Goal: Task Accomplishment & Management: Use online tool/utility

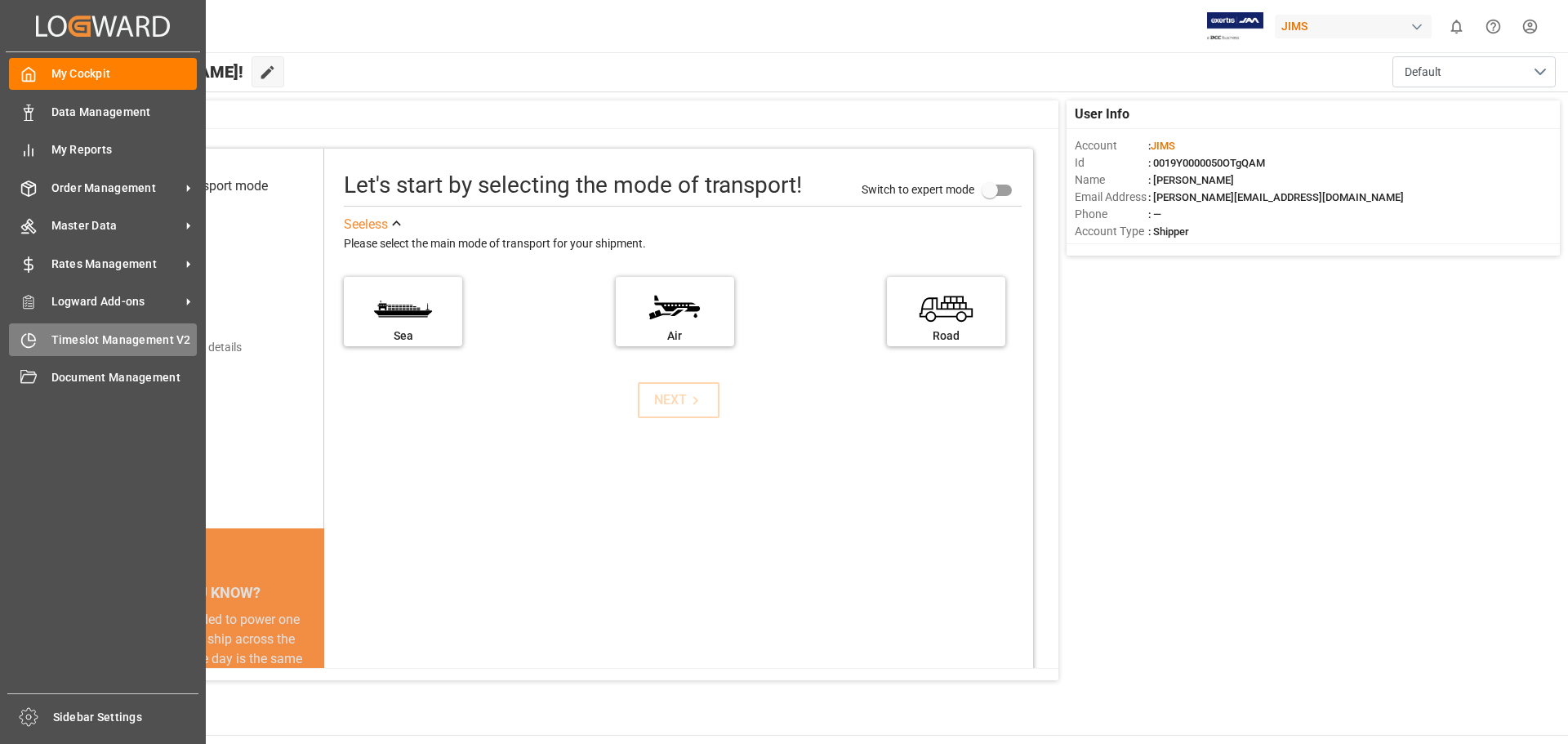
click at [54, 346] on span "Timeslot Management V2" at bounding box center [124, 339] width 146 height 17
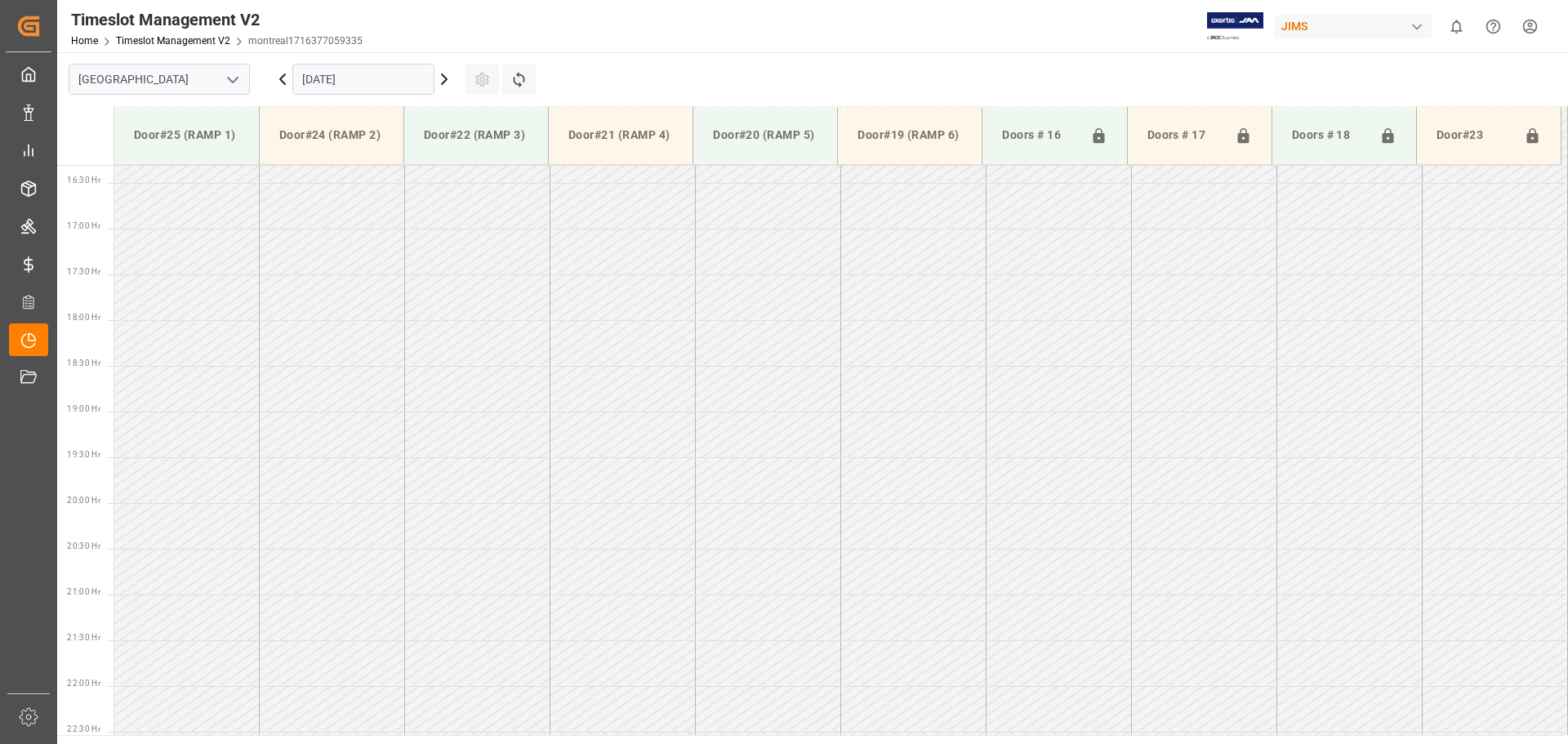
scroll to position [1545, 0]
click at [230, 85] on icon "open menu" at bounding box center [233, 80] width 20 height 20
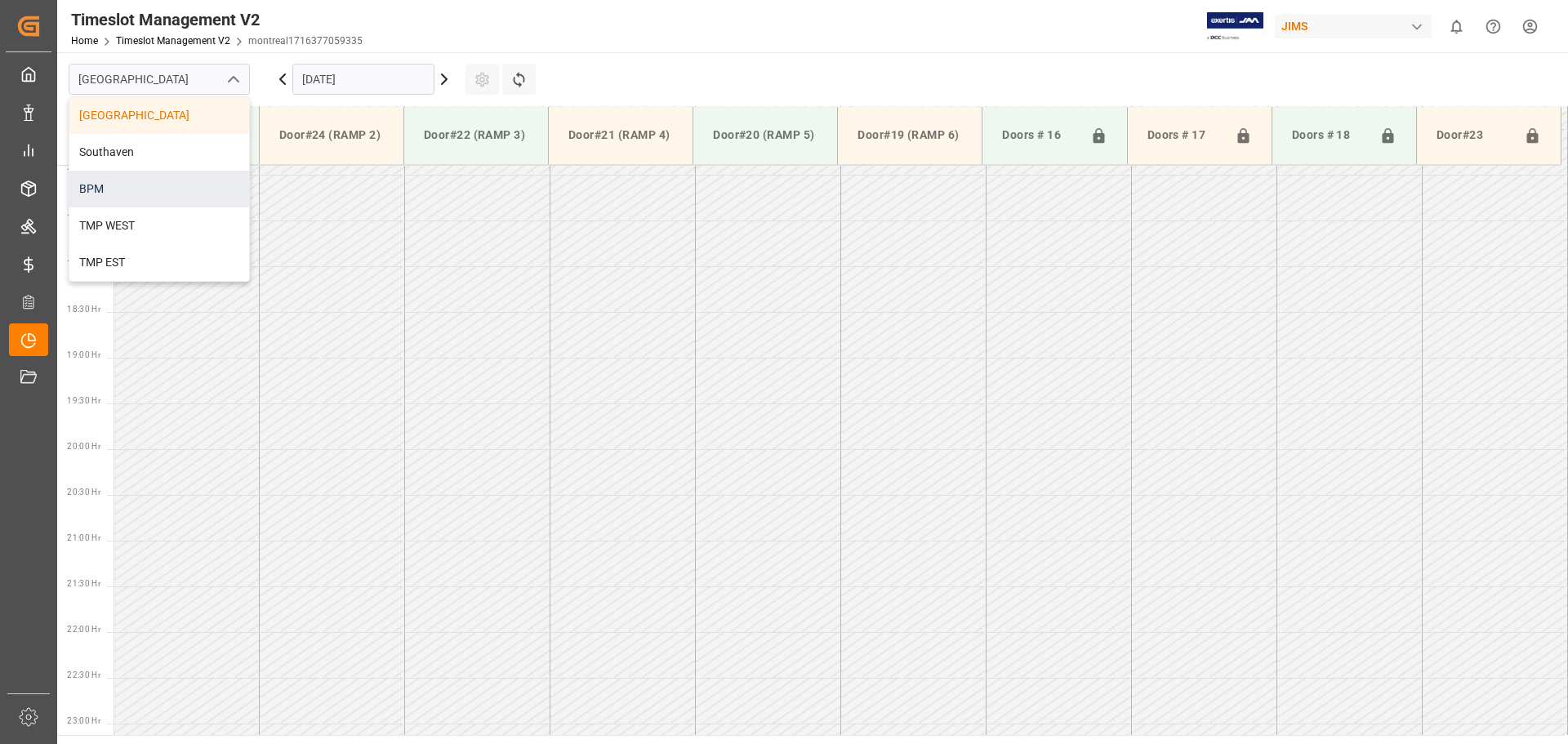
click at [198, 194] on div "BPM" at bounding box center [159, 189] width 180 height 37
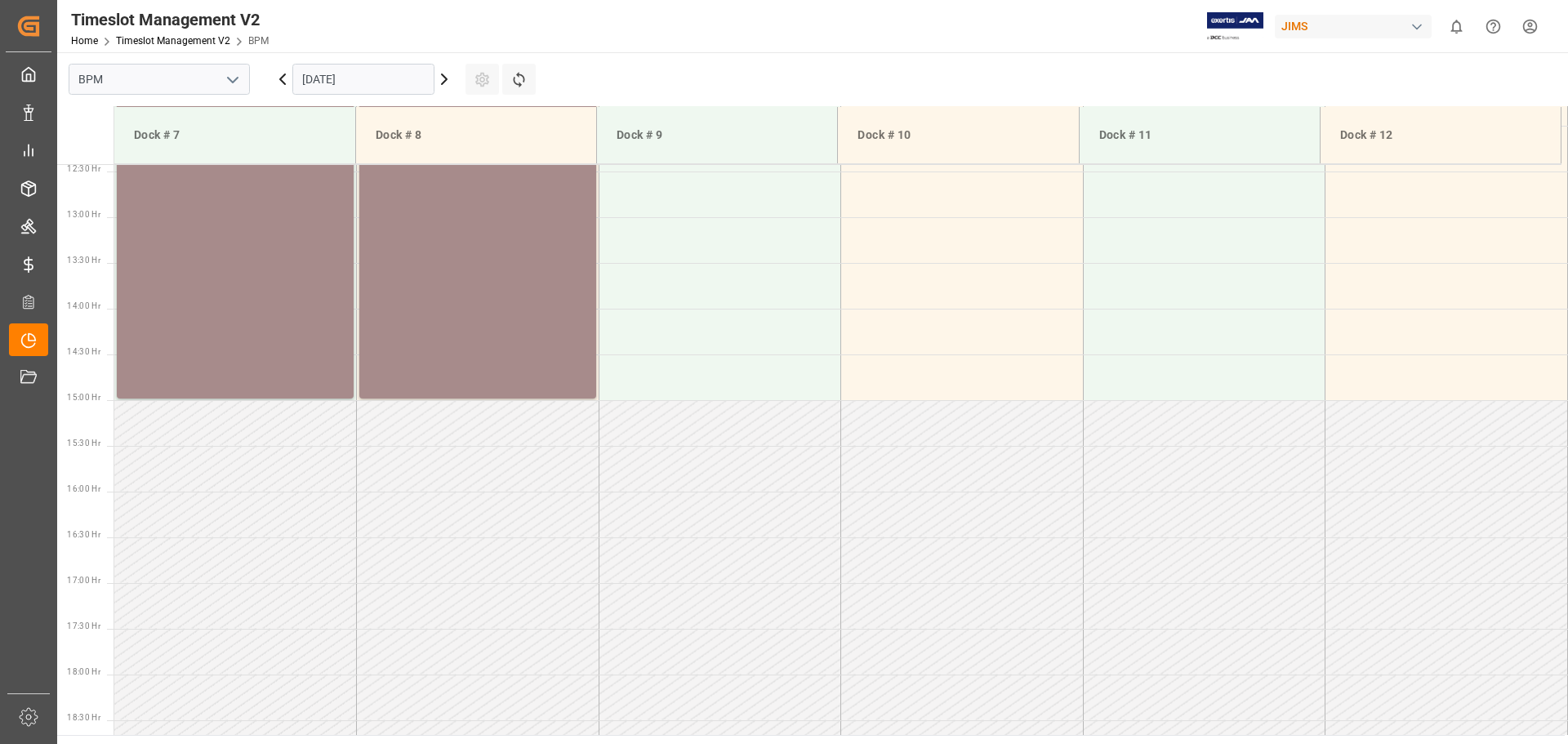
scroll to position [809, 0]
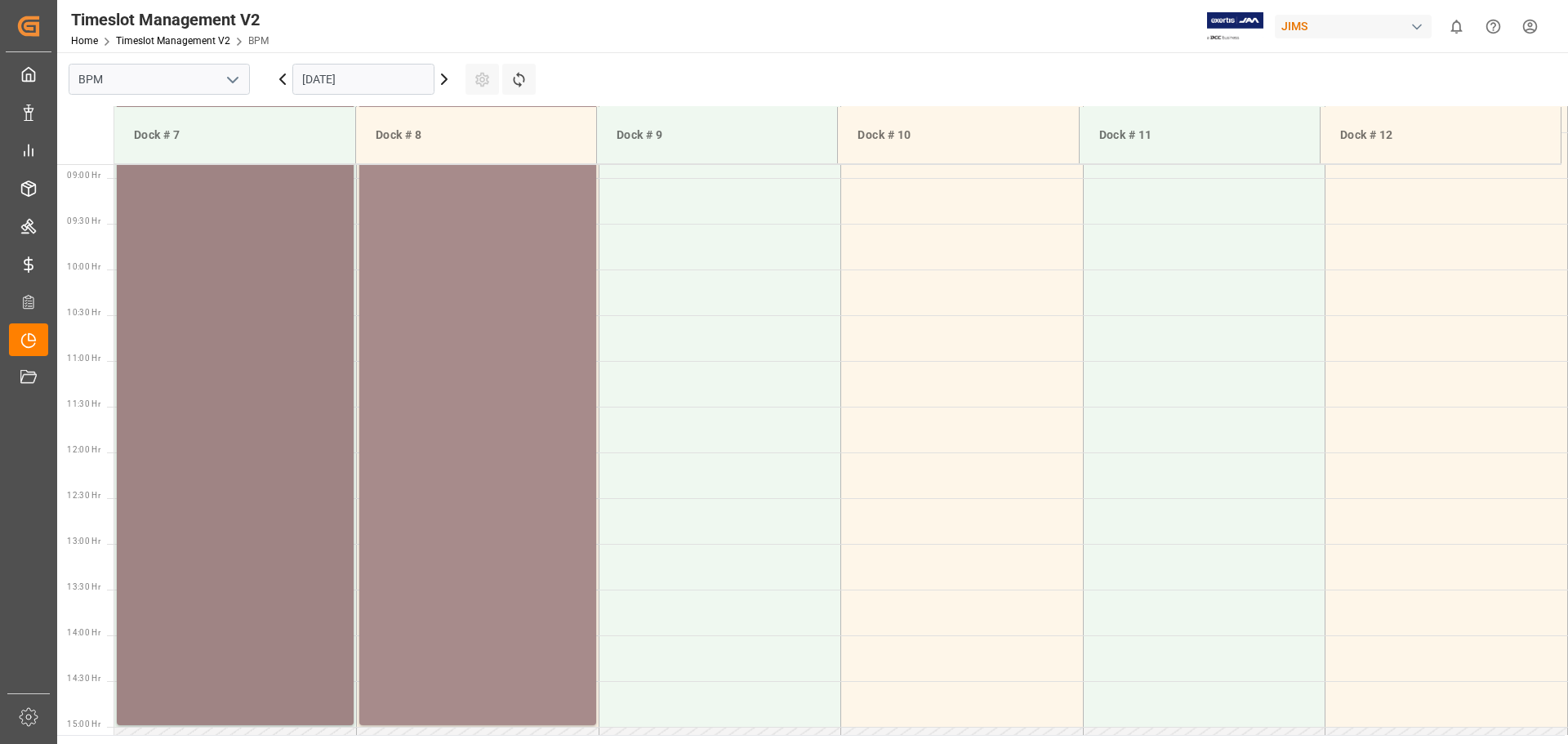
click at [266, 373] on div "77-9648-VN Status - 07:00 - 15:00" at bounding box center [235, 360] width 224 height 723
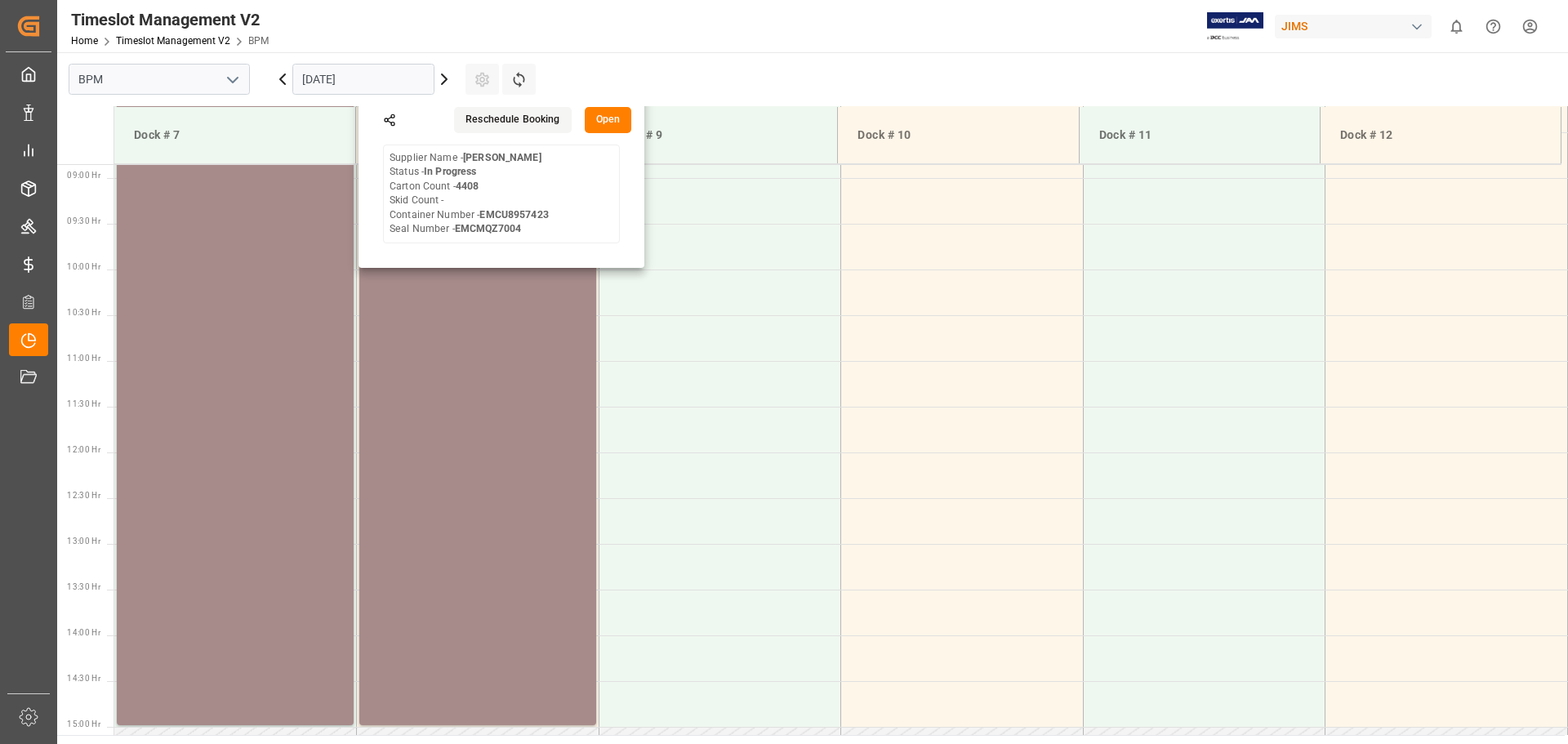
click at [618, 121] on button "Open" at bounding box center [608, 120] width 47 height 26
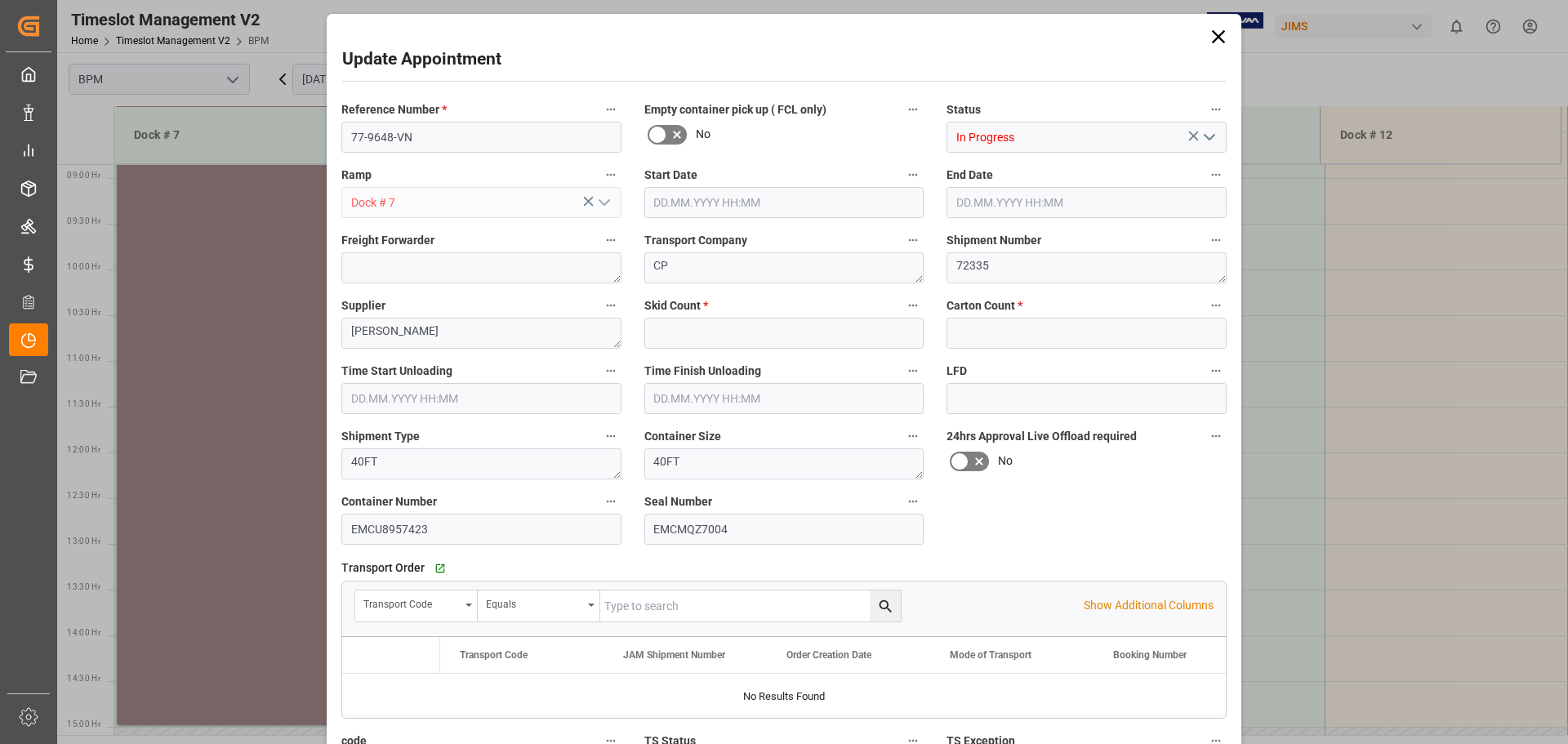
type input "0"
type input "4408"
type input "[DATE] 07:00"
type input "[DATE] 15:00"
type input "[DATE] 07:30"
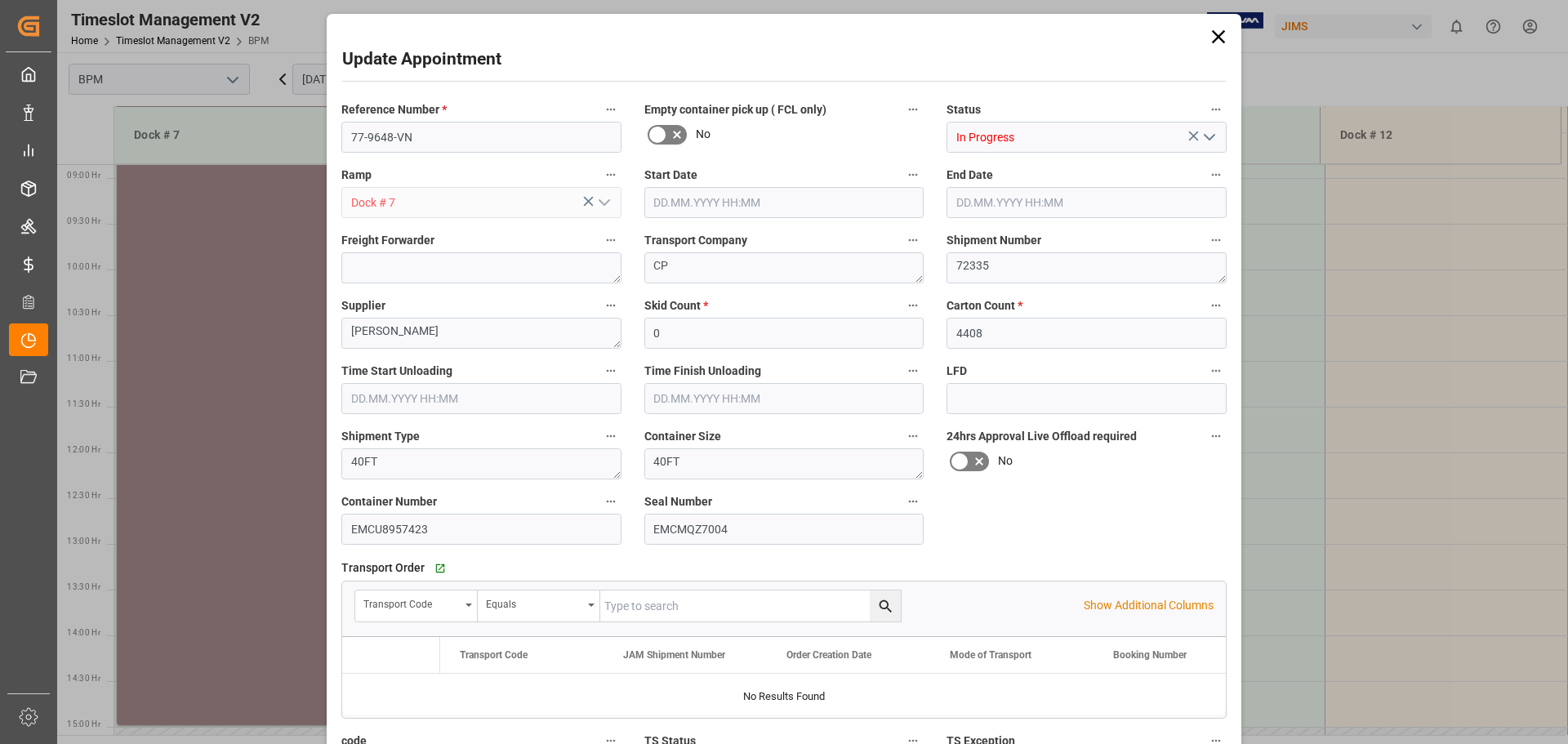
type input "[DATE] 11:00"
type input "[DATE] 10:45"
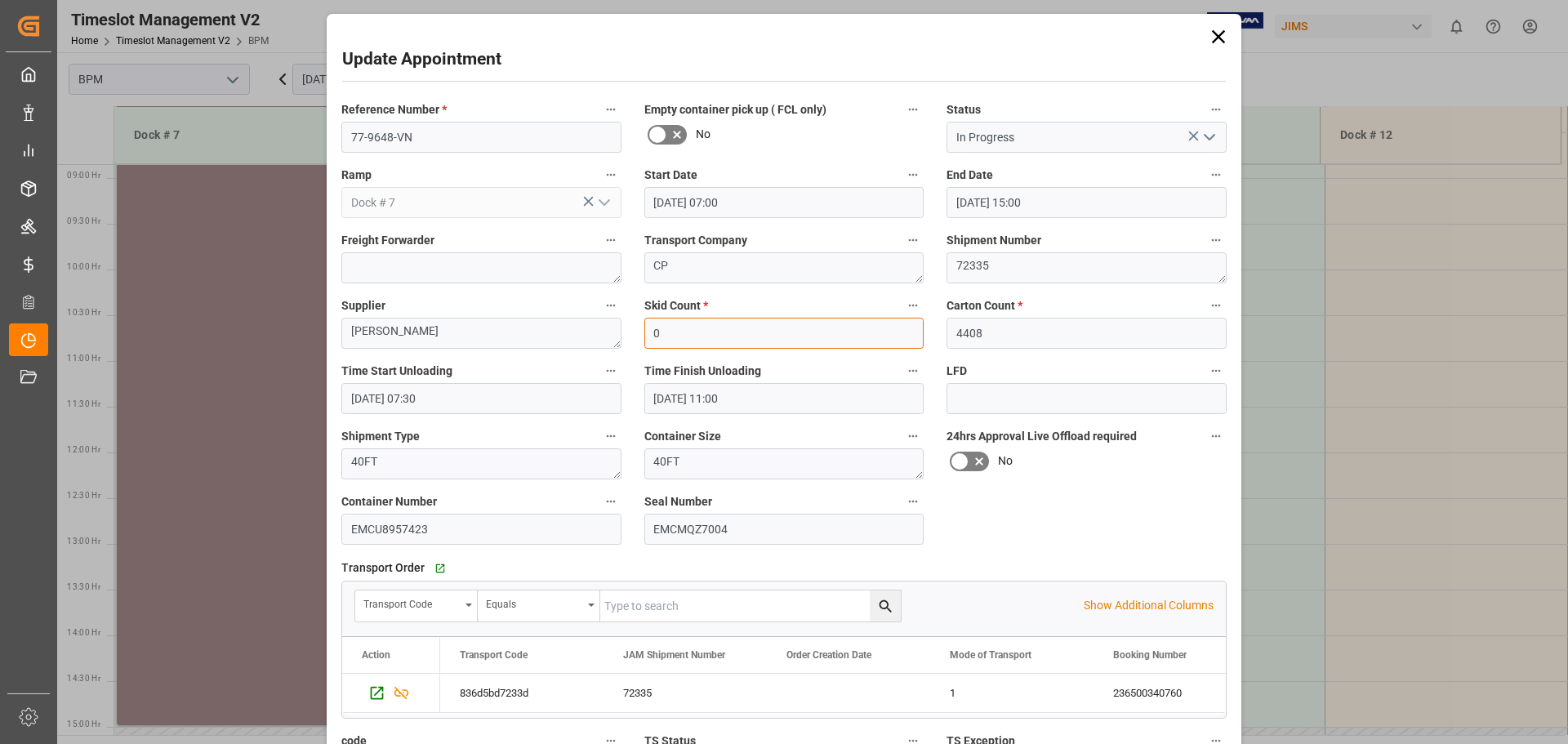
click at [777, 330] on input "0" at bounding box center [784, 333] width 280 height 31
type input "48"
click at [777, 400] on input "[DATE] 11:00" at bounding box center [784, 398] width 280 height 31
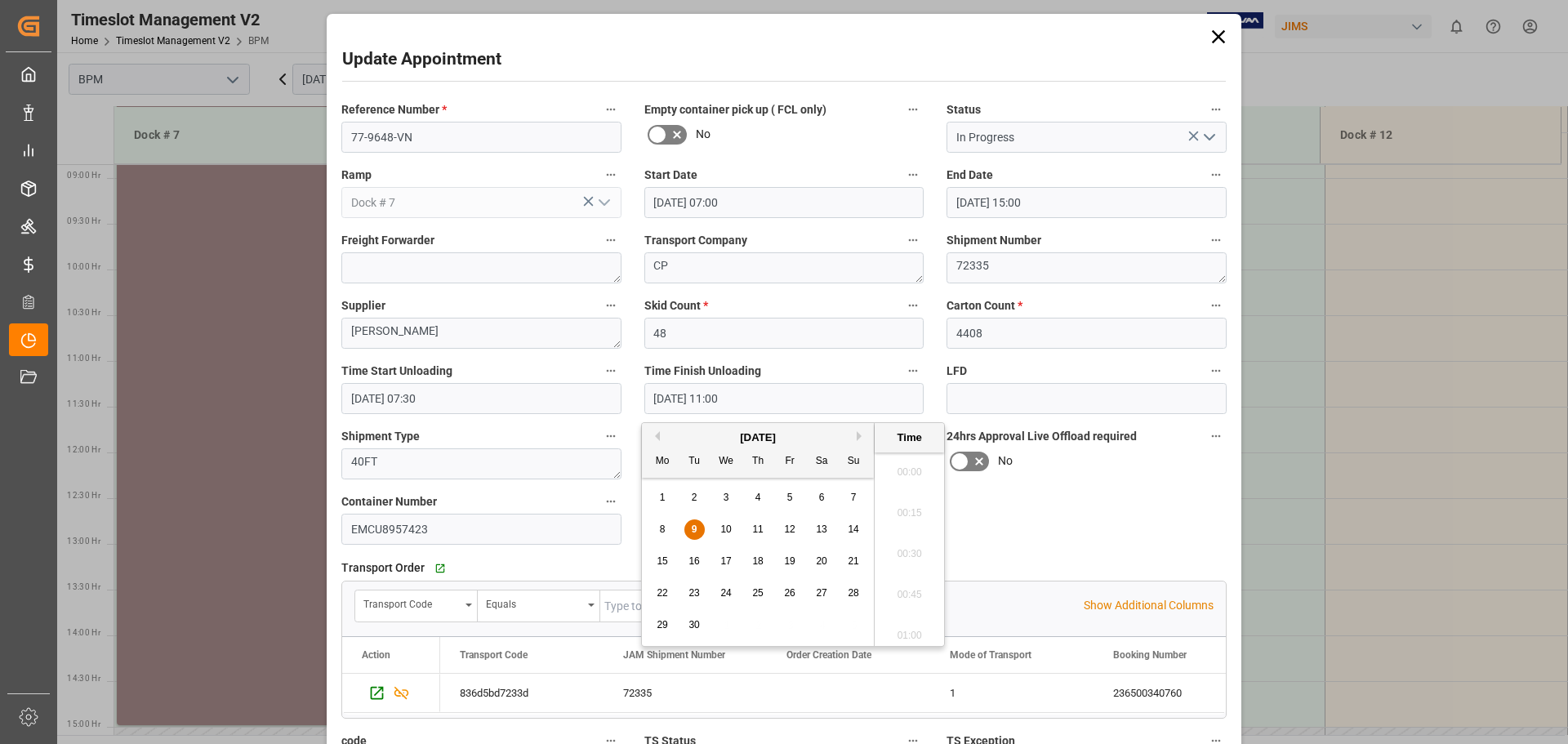
scroll to position [1721, 0]
click at [693, 521] on div "9" at bounding box center [694, 530] width 21 height 20
click at [908, 553] on li "11:00" at bounding box center [909, 549] width 70 height 41
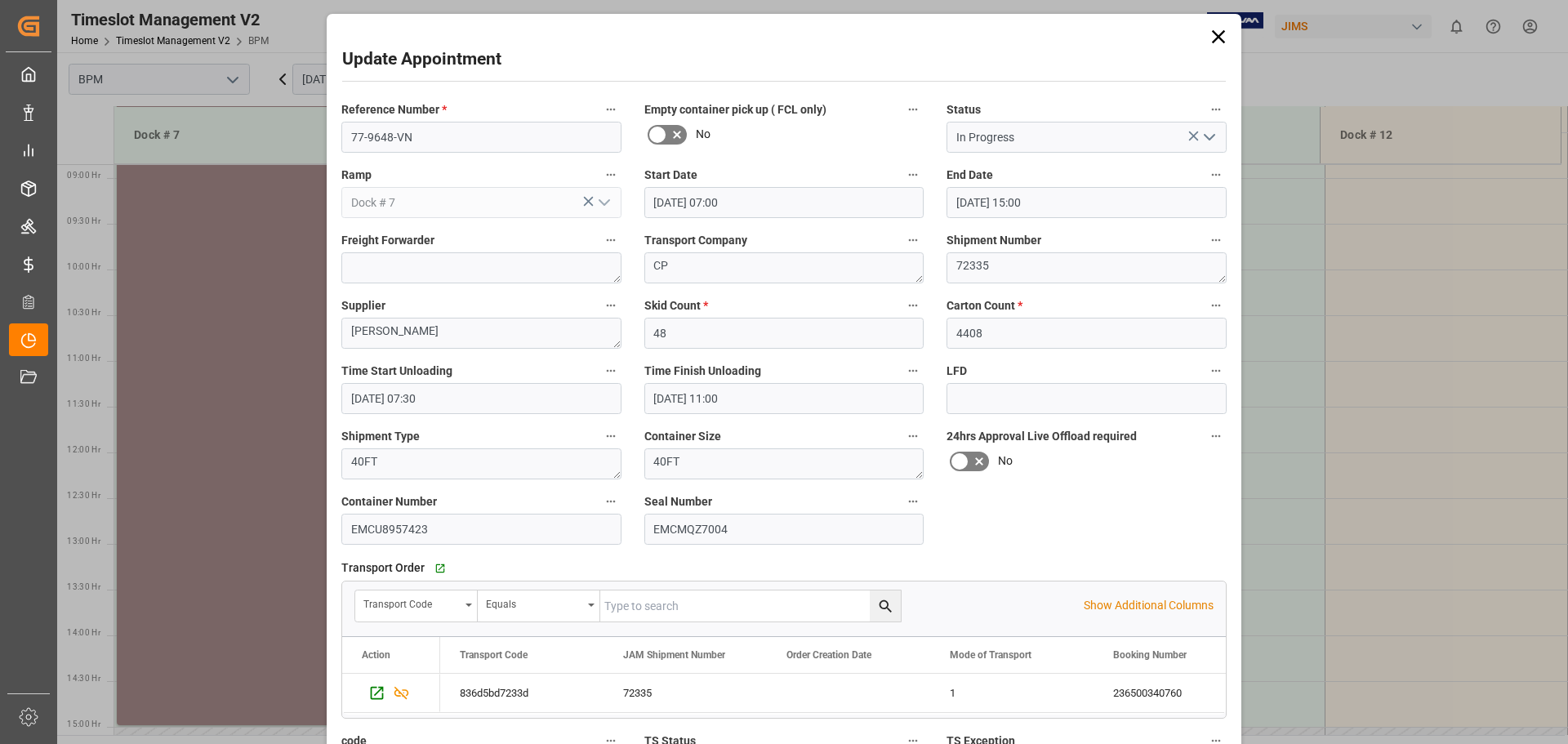
click at [741, 406] on input "[DATE] 11:00" at bounding box center [784, 398] width 280 height 31
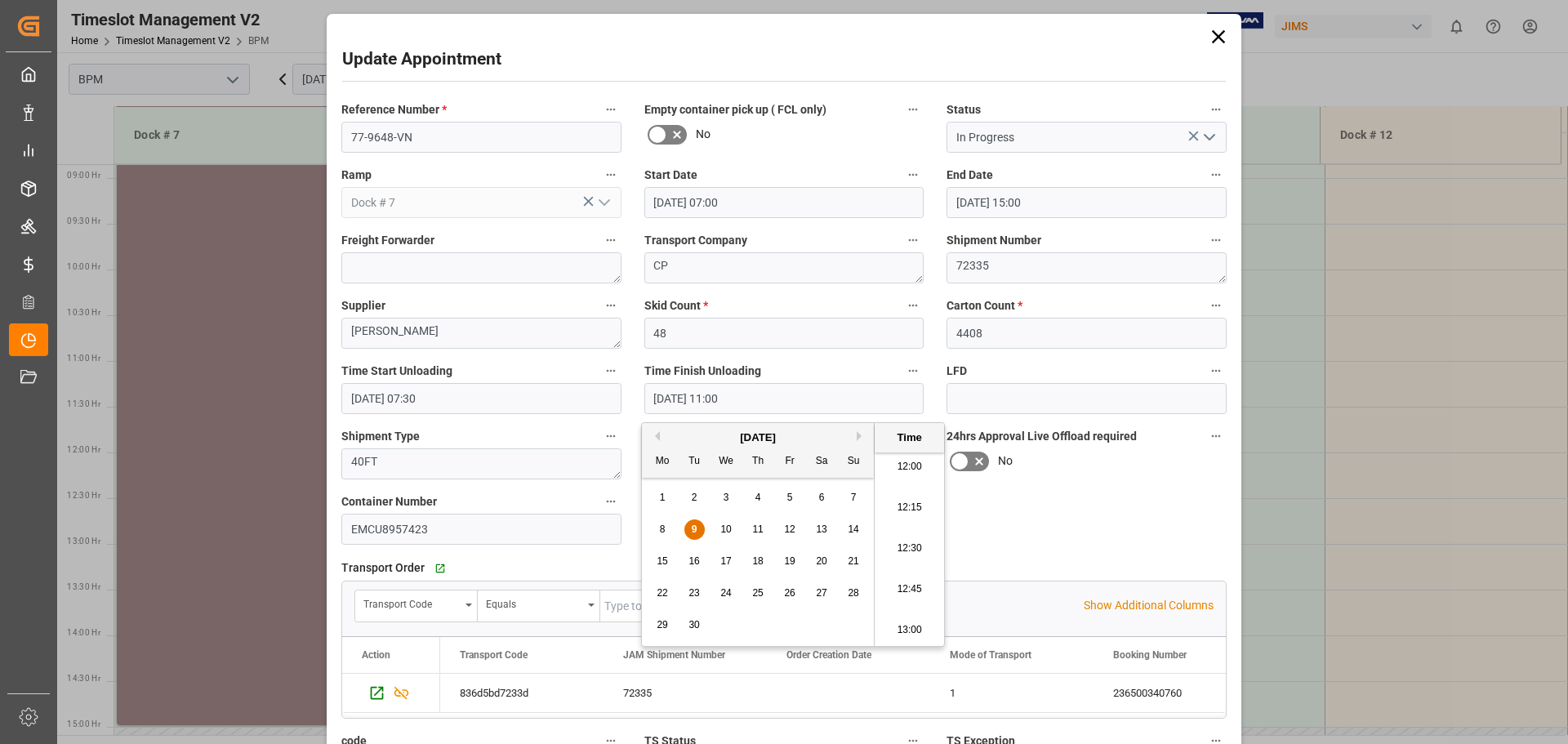
scroll to position [2211, 0]
click at [905, 553] on li "14:00" at bounding box center [909, 549] width 70 height 41
type input "[DATE] 14:00"
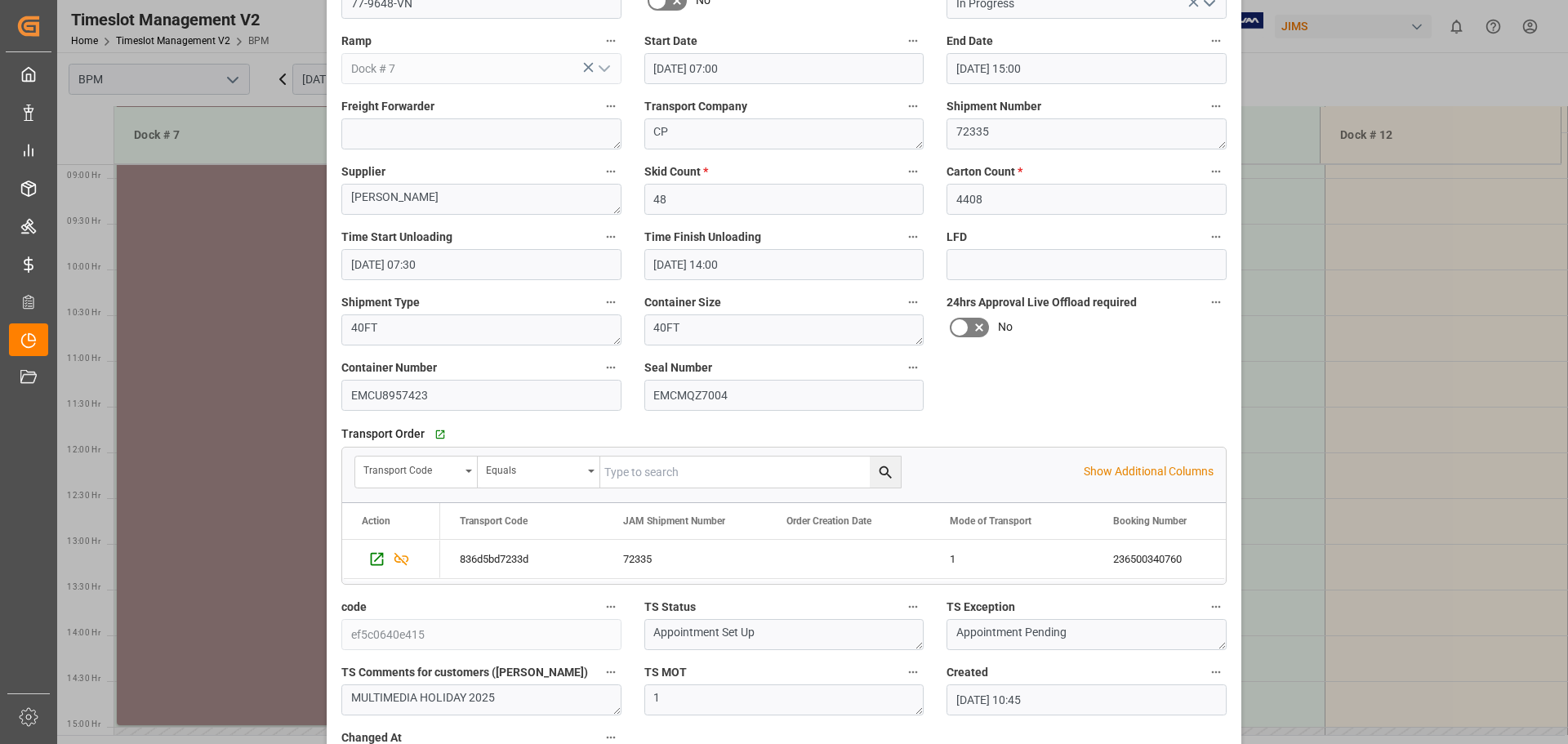
scroll to position [0, 0]
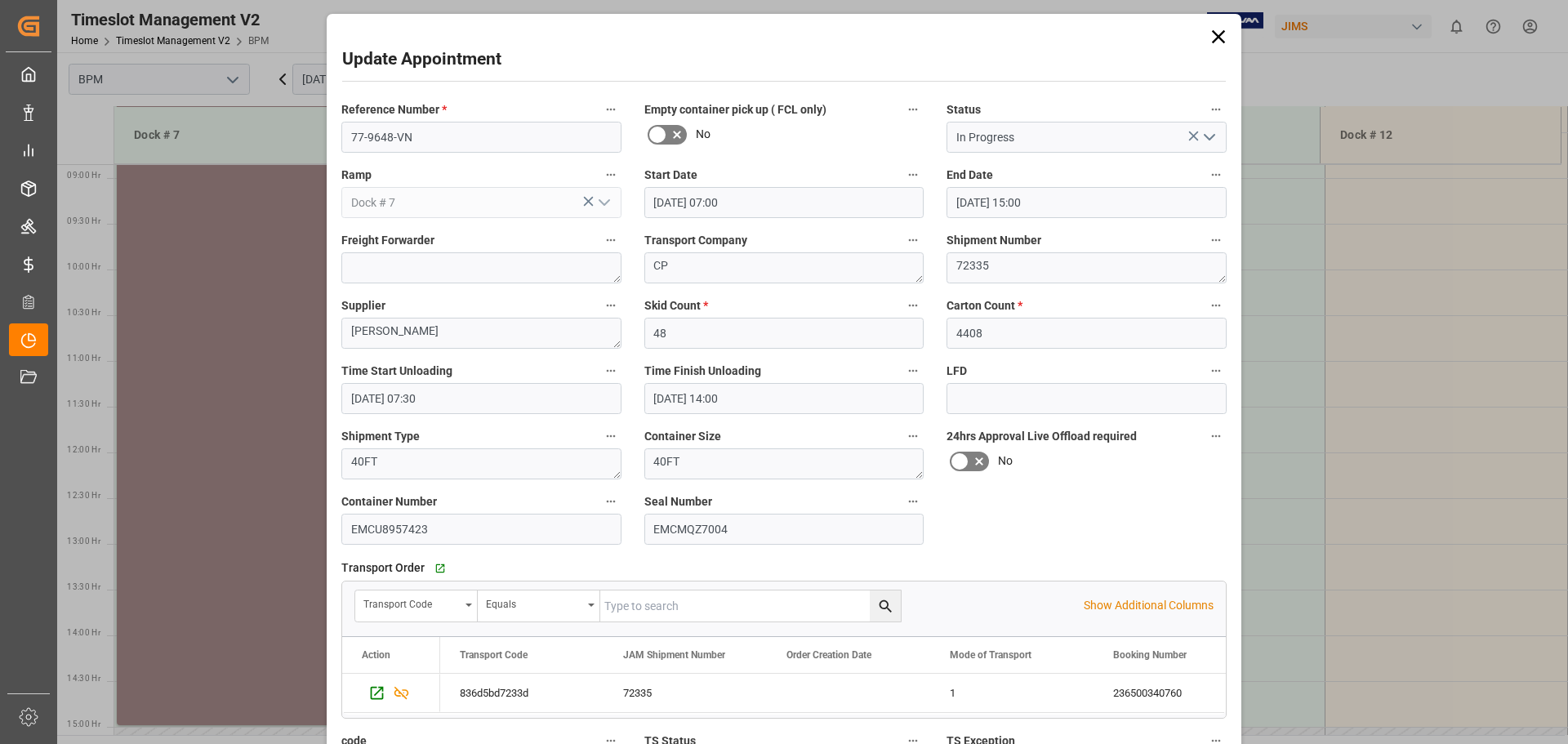
click at [1203, 133] on icon "open menu" at bounding box center [1209, 137] width 20 height 20
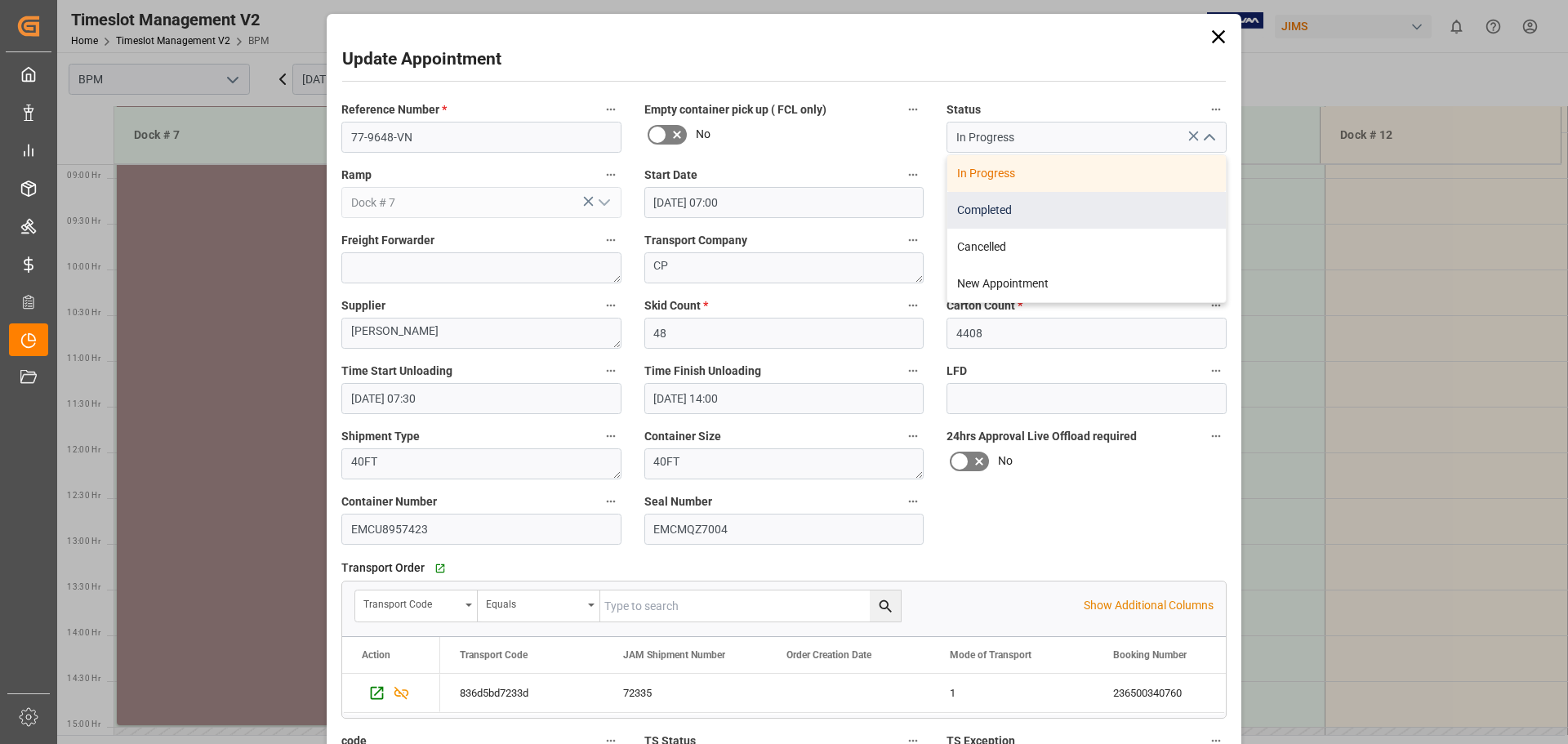
click at [1093, 221] on div "Completed" at bounding box center [1086, 210] width 278 height 37
type input "Completed"
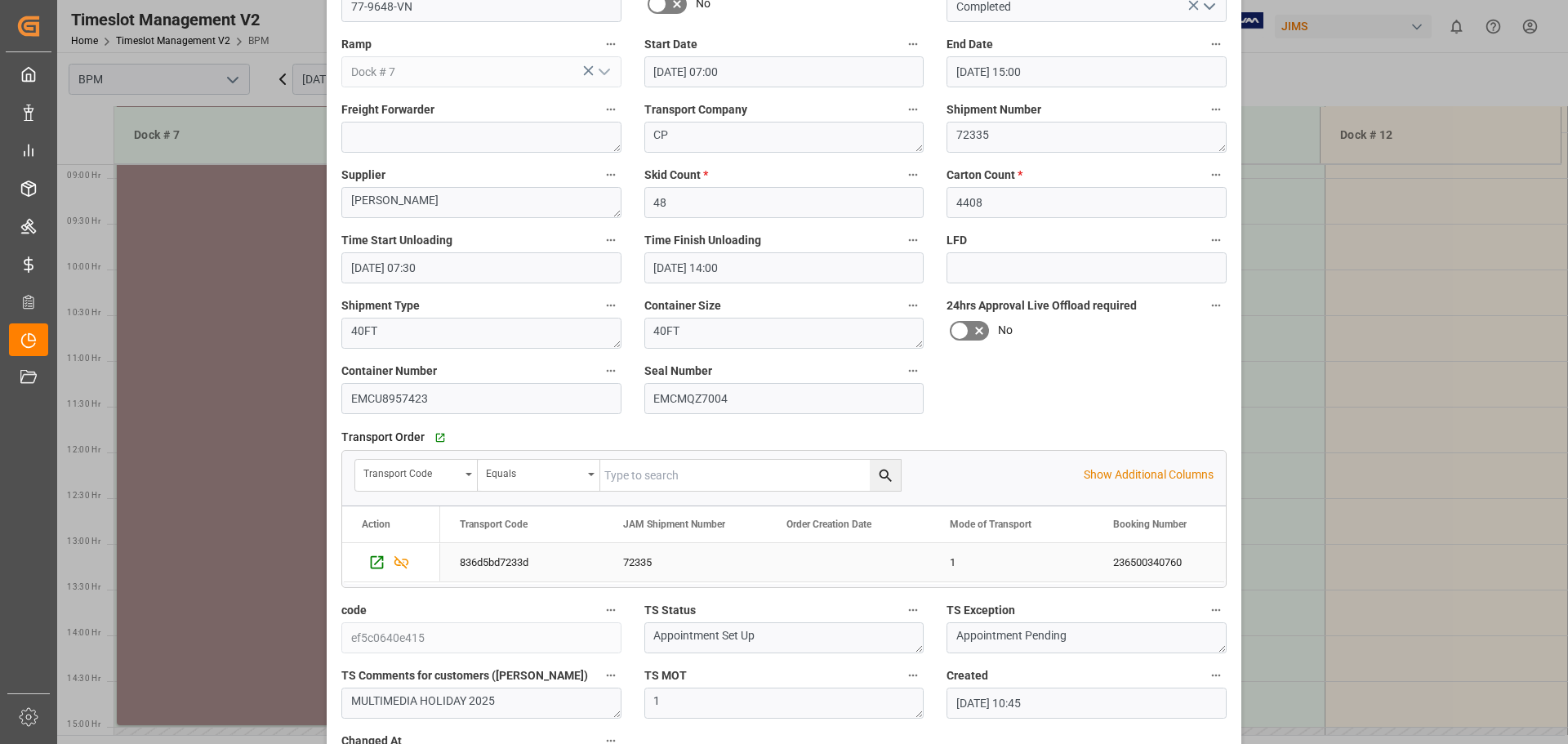
scroll to position [254, 0]
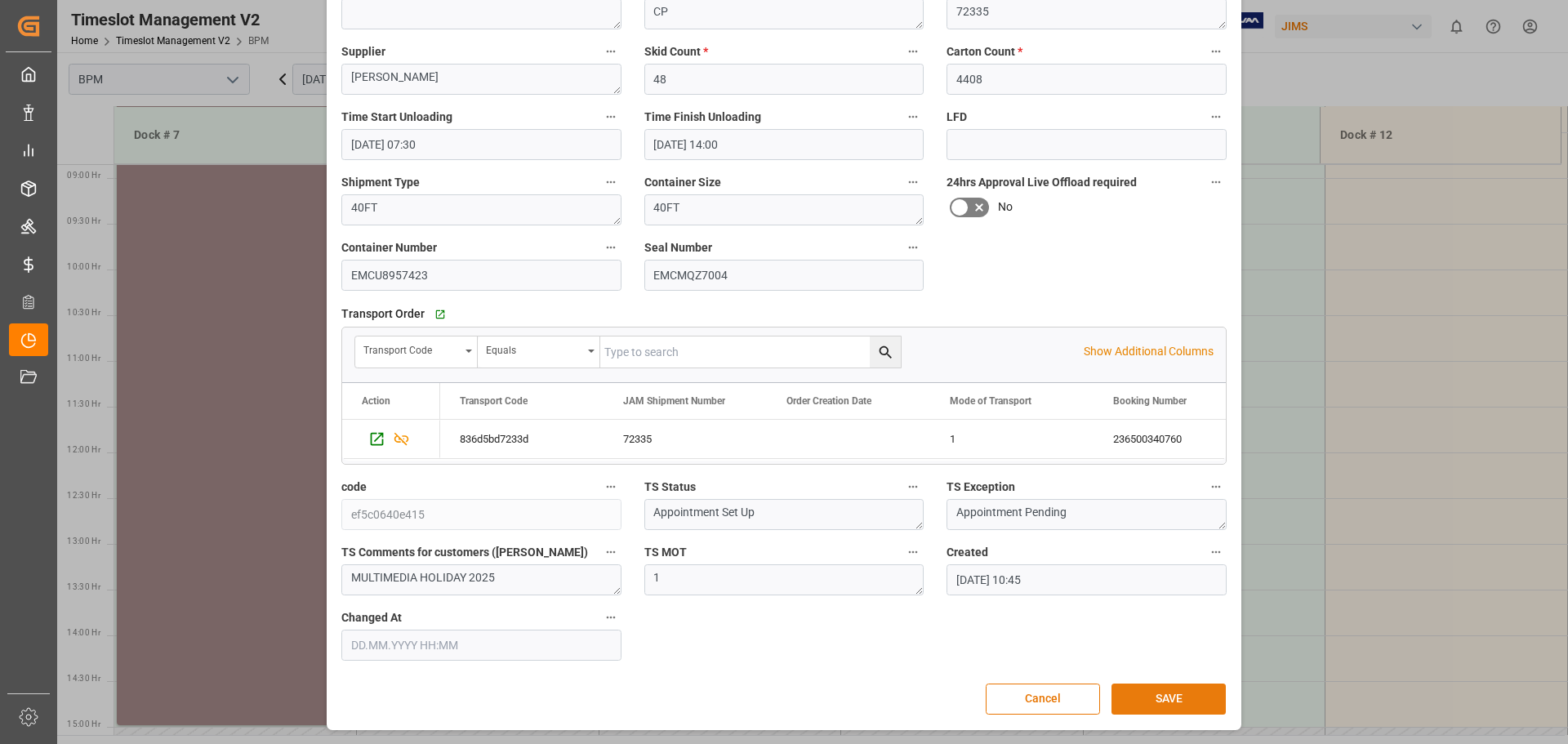
click at [1166, 700] on button "SAVE" at bounding box center [1169, 699] width 115 height 31
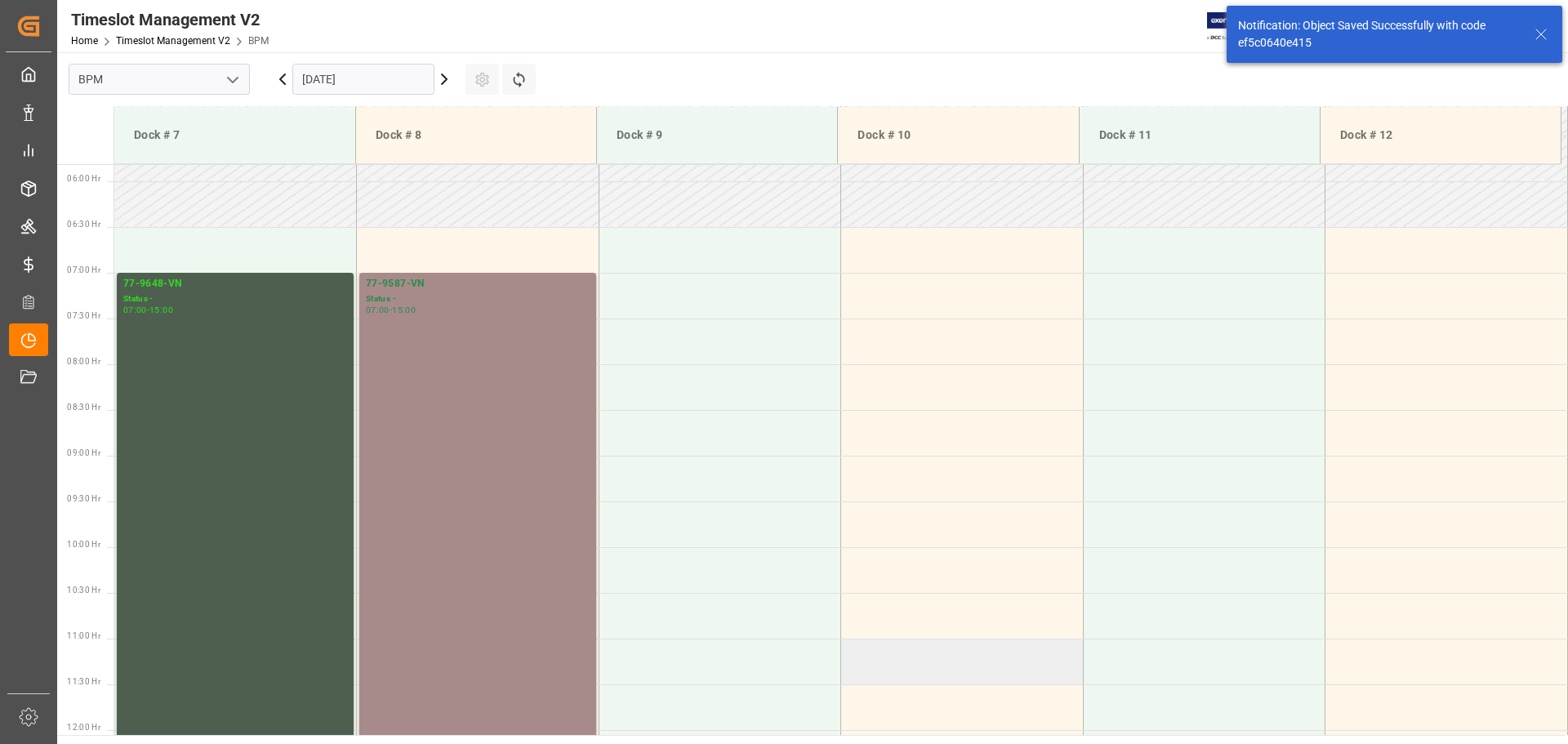
scroll to position [538, 0]
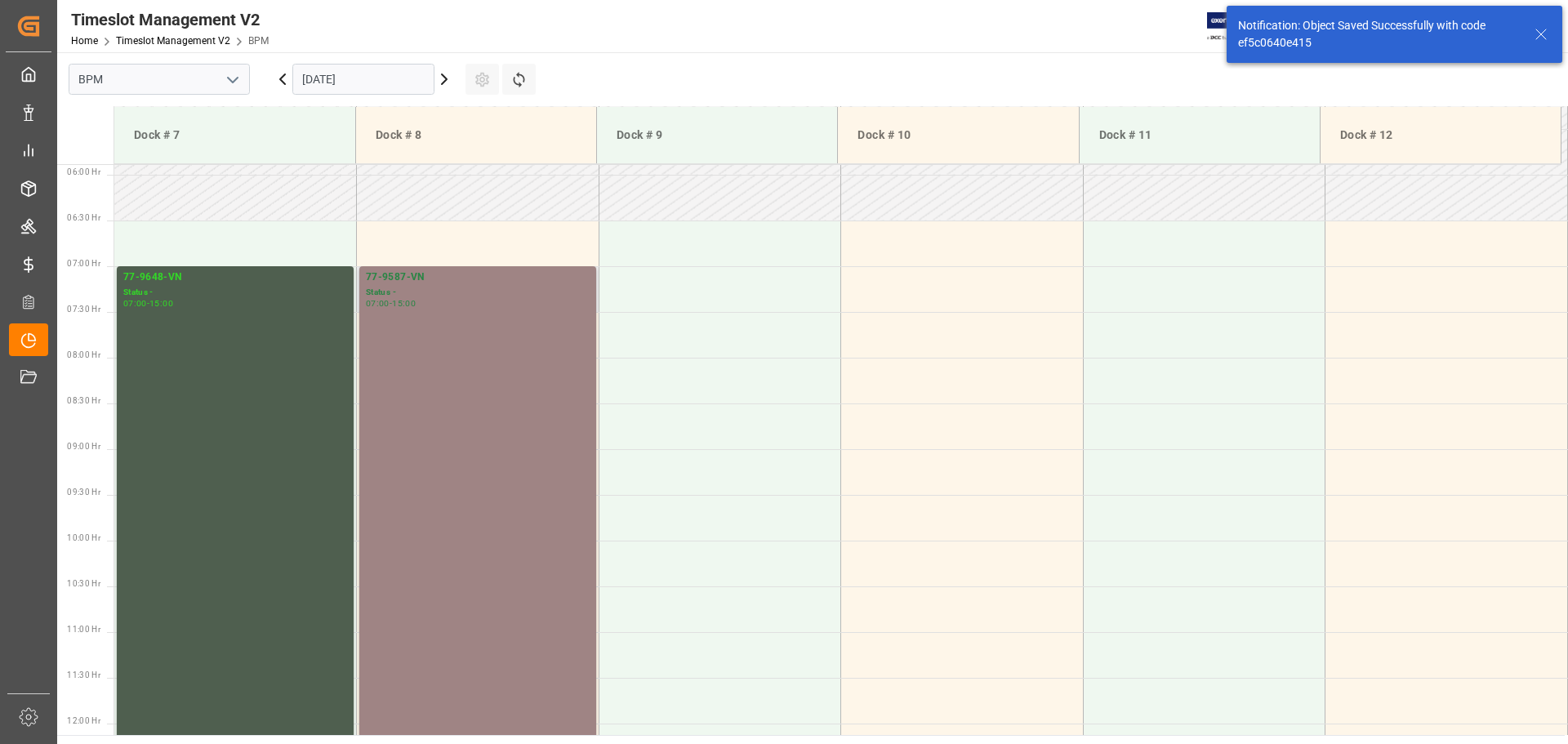
click at [414, 470] on div "77-9587-VN Status - 07:00 - 15:00" at bounding box center [478, 631] width 224 height 723
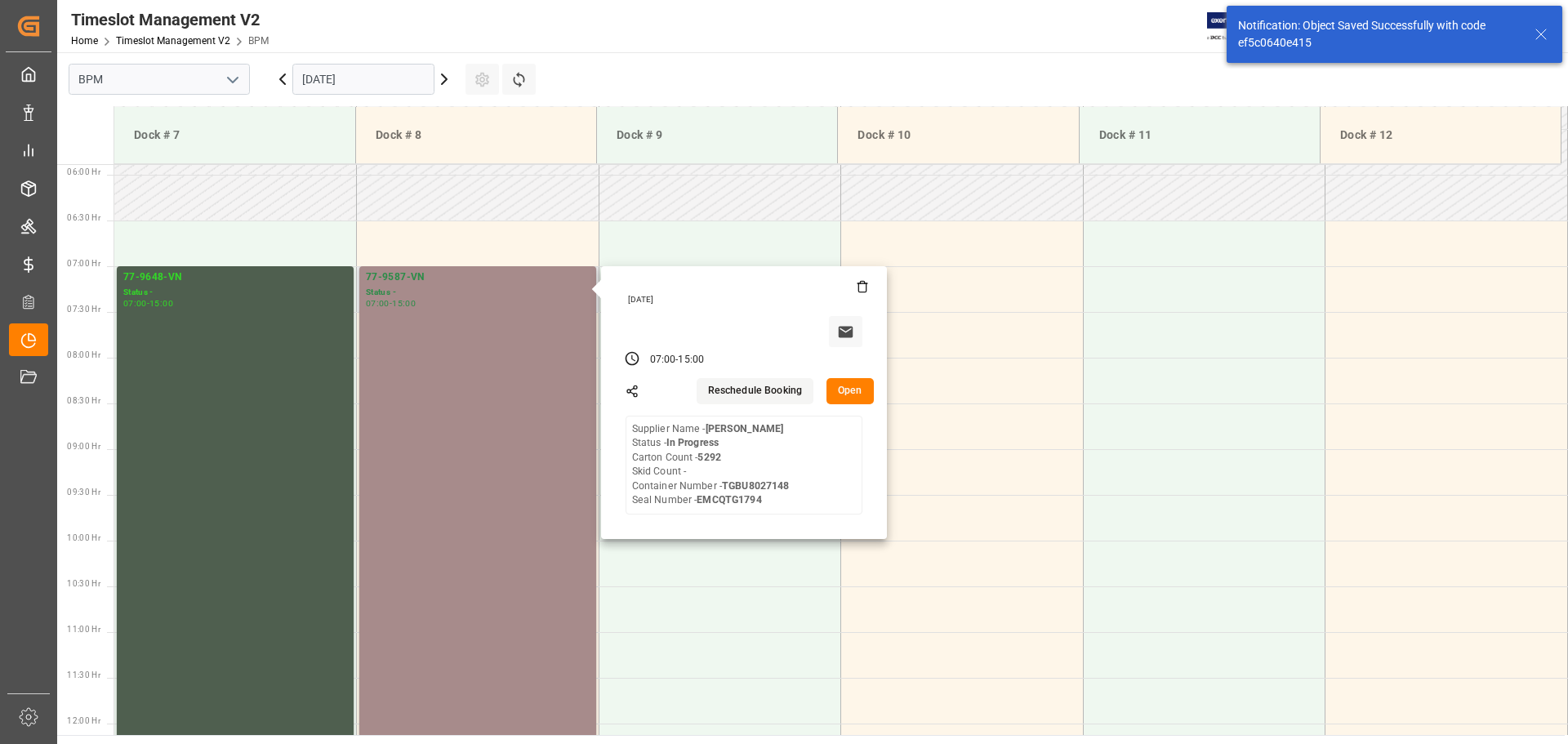
click at [850, 400] on button "Open" at bounding box center [849, 390] width 47 height 26
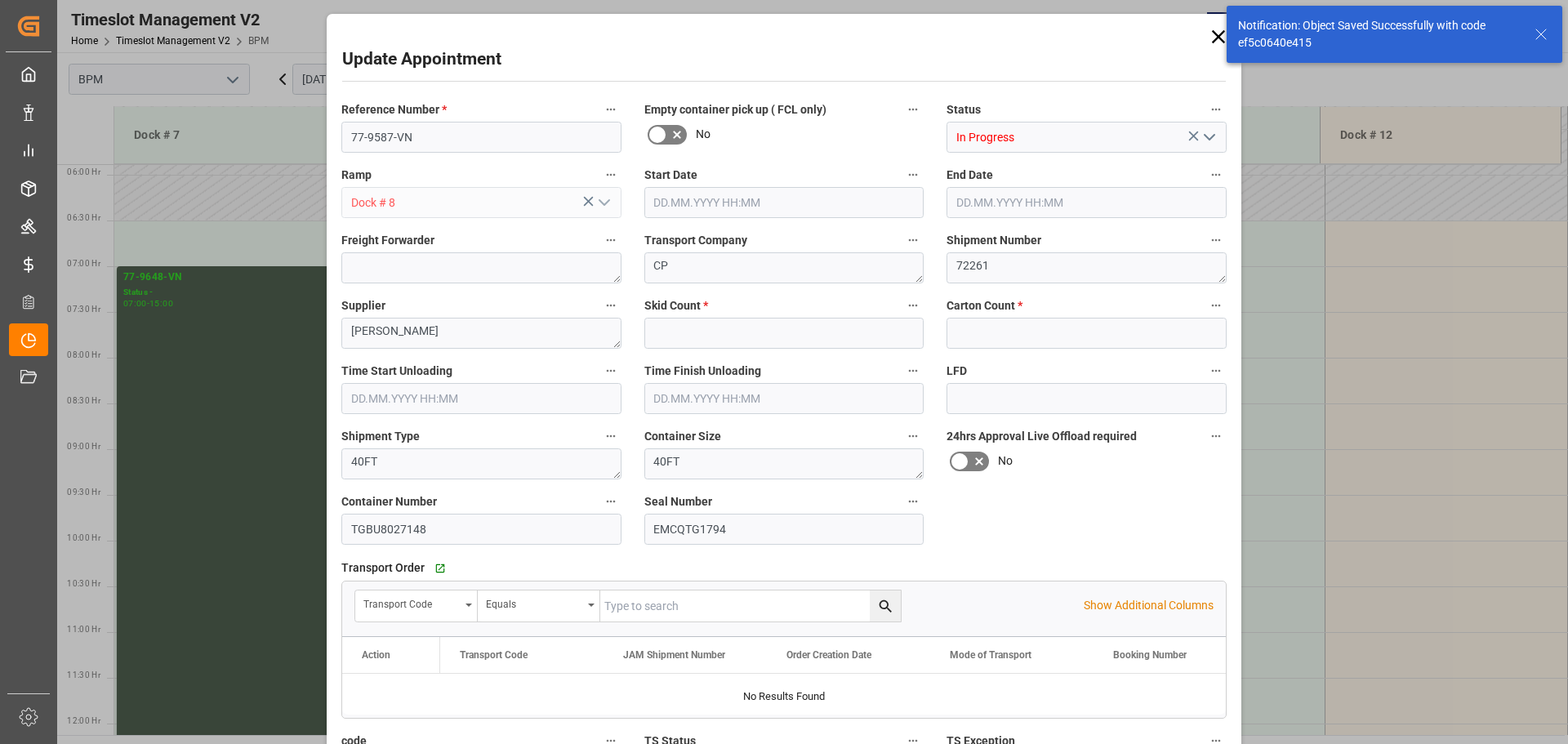
type input "0"
type input "5292"
type input "[DATE] 07:00"
type input "[DATE] 15:00"
type input "[DATE] 07:30"
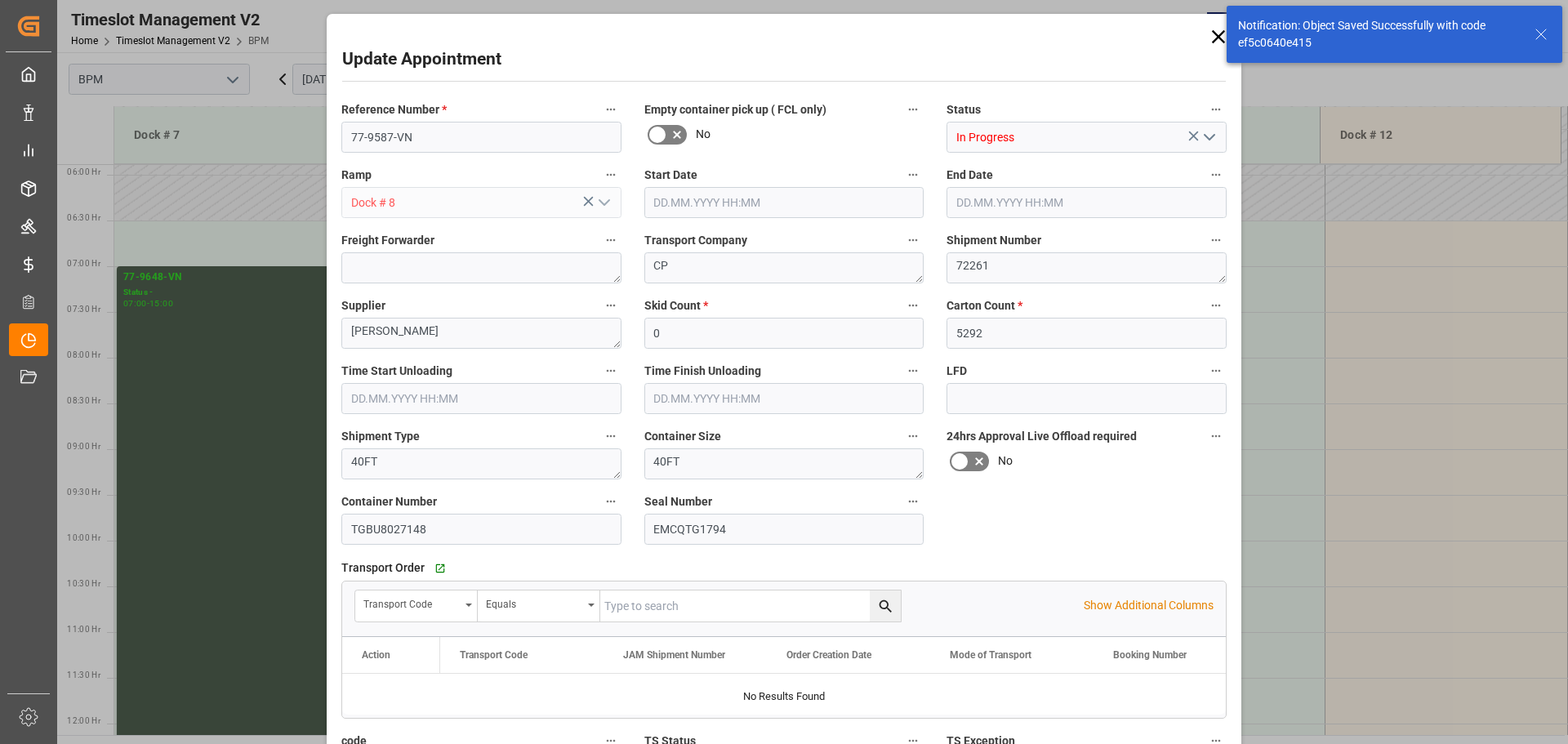
type input "[DATE] 12:00"
type input "[DATE] 10:47"
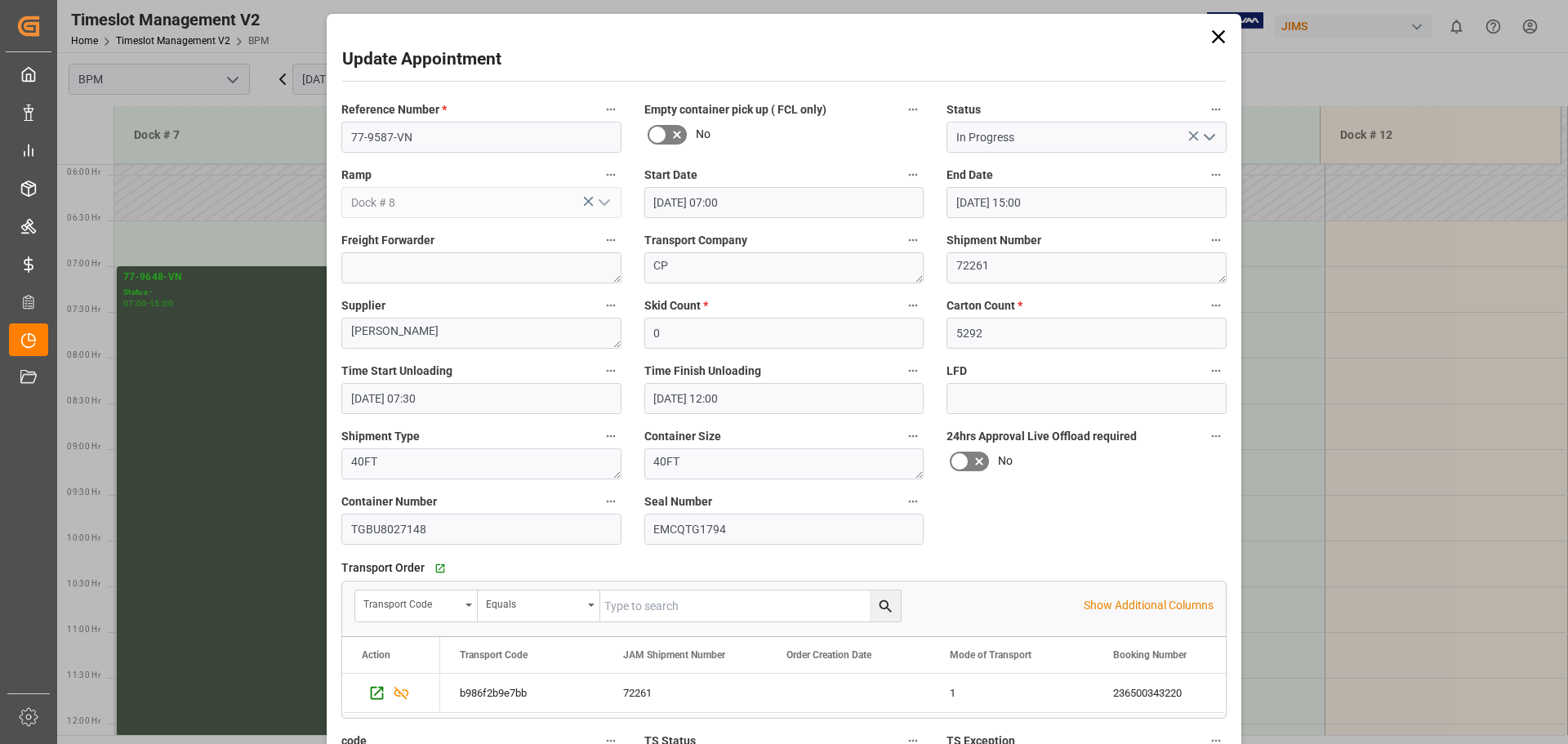
click at [1208, 144] on icon "open menu" at bounding box center [1209, 137] width 20 height 20
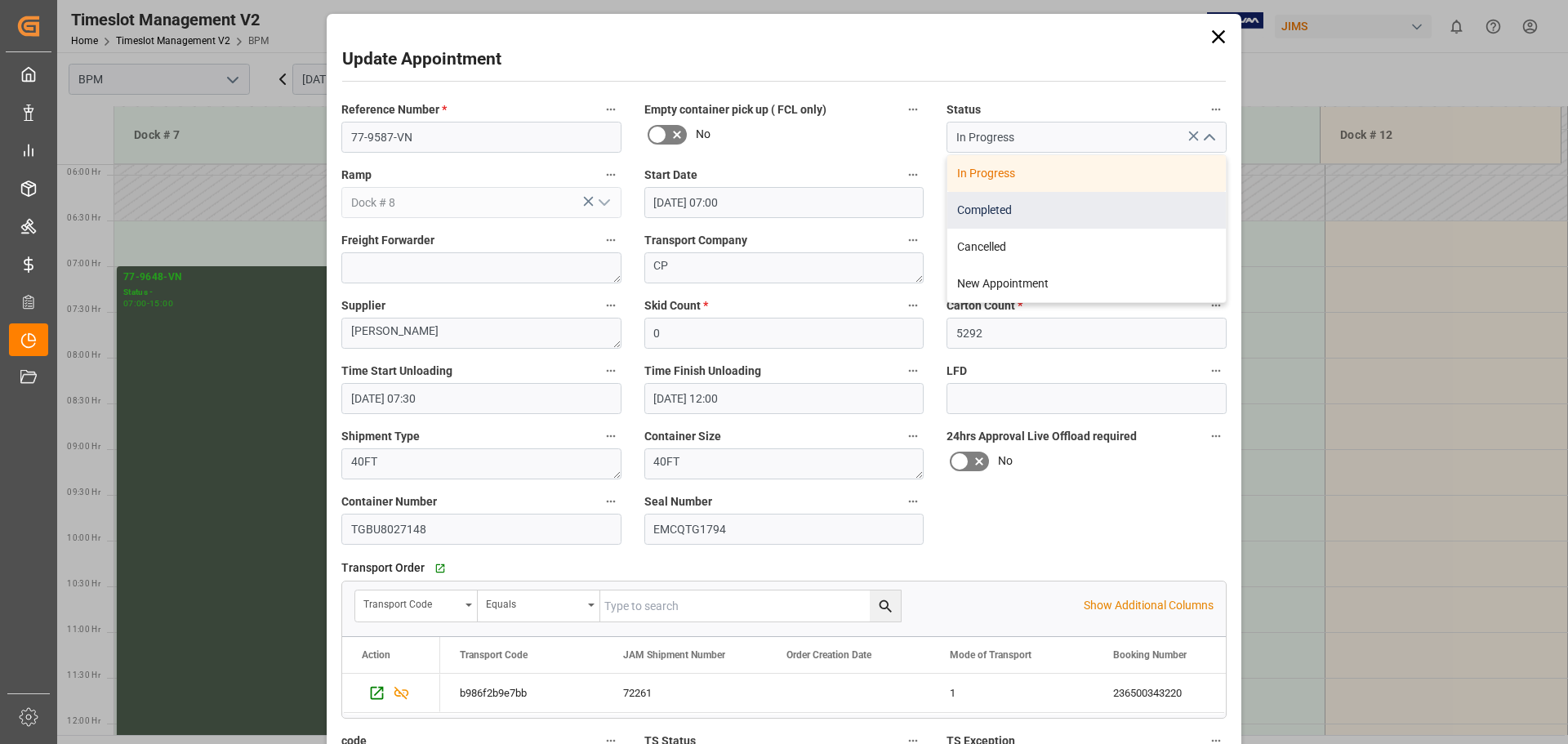
click at [1113, 218] on div "Completed" at bounding box center [1086, 210] width 278 height 37
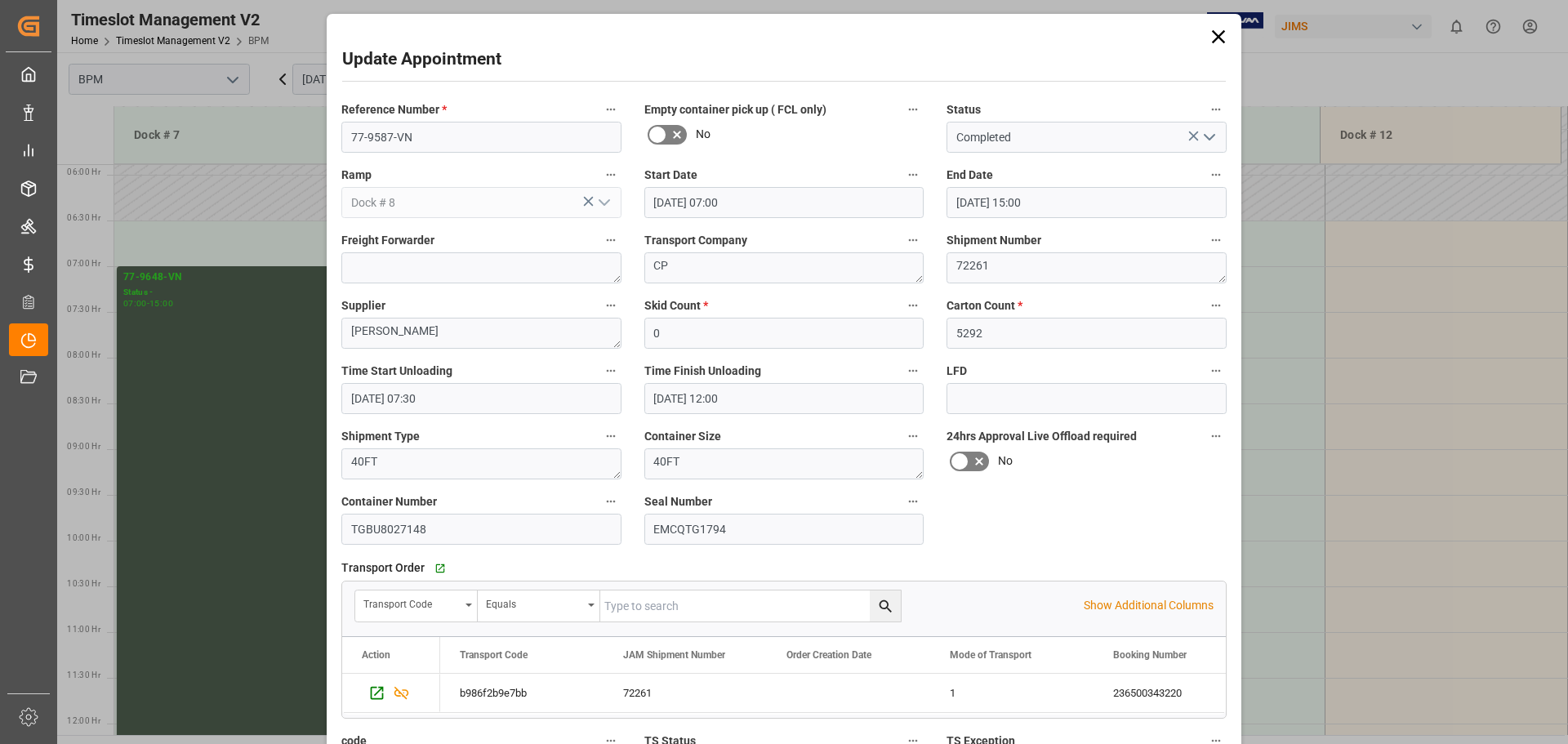
type input "Completed"
click at [738, 343] on input "0" at bounding box center [784, 333] width 280 height 31
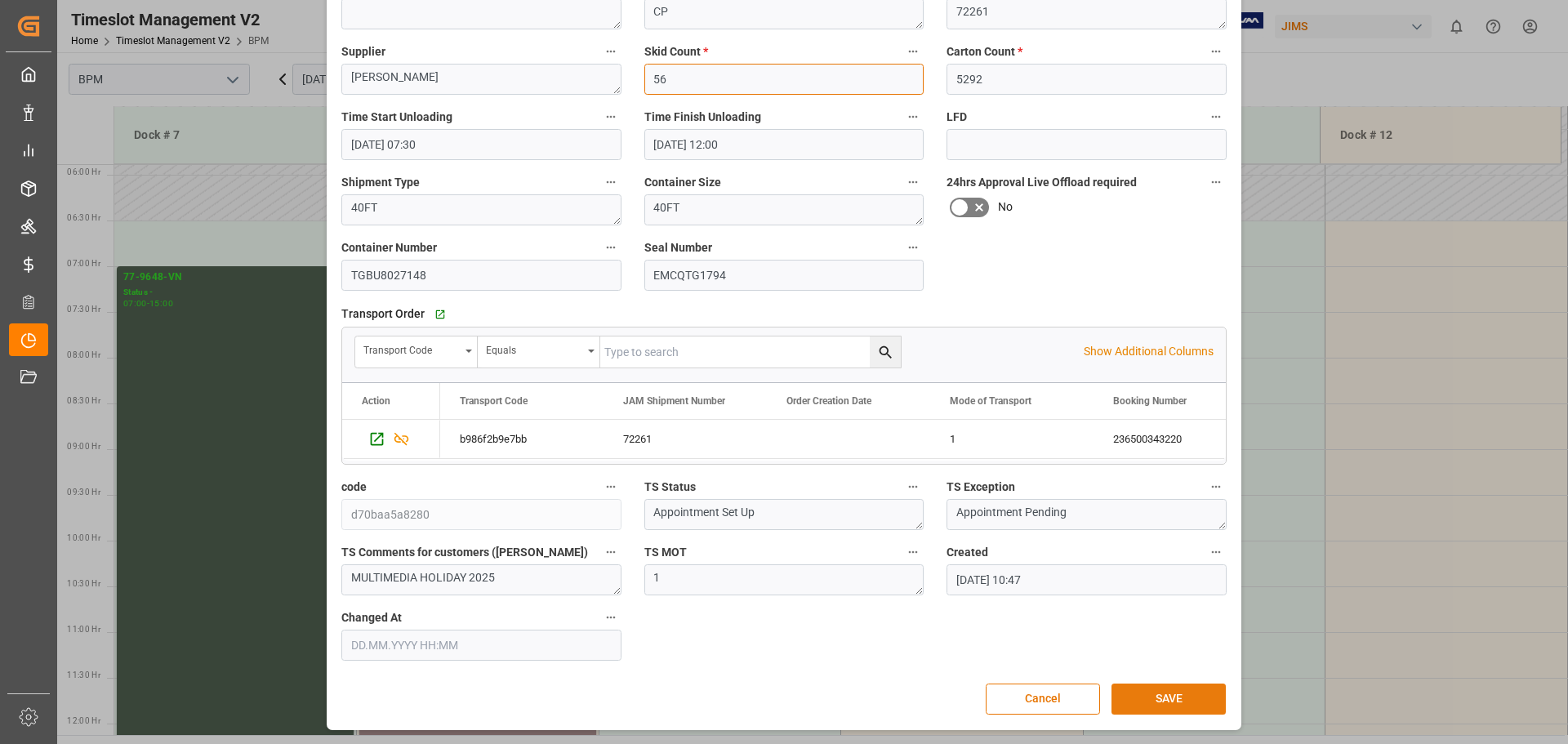
type input "56"
click at [1192, 706] on button "SAVE" at bounding box center [1169, 699] width 115 height 31
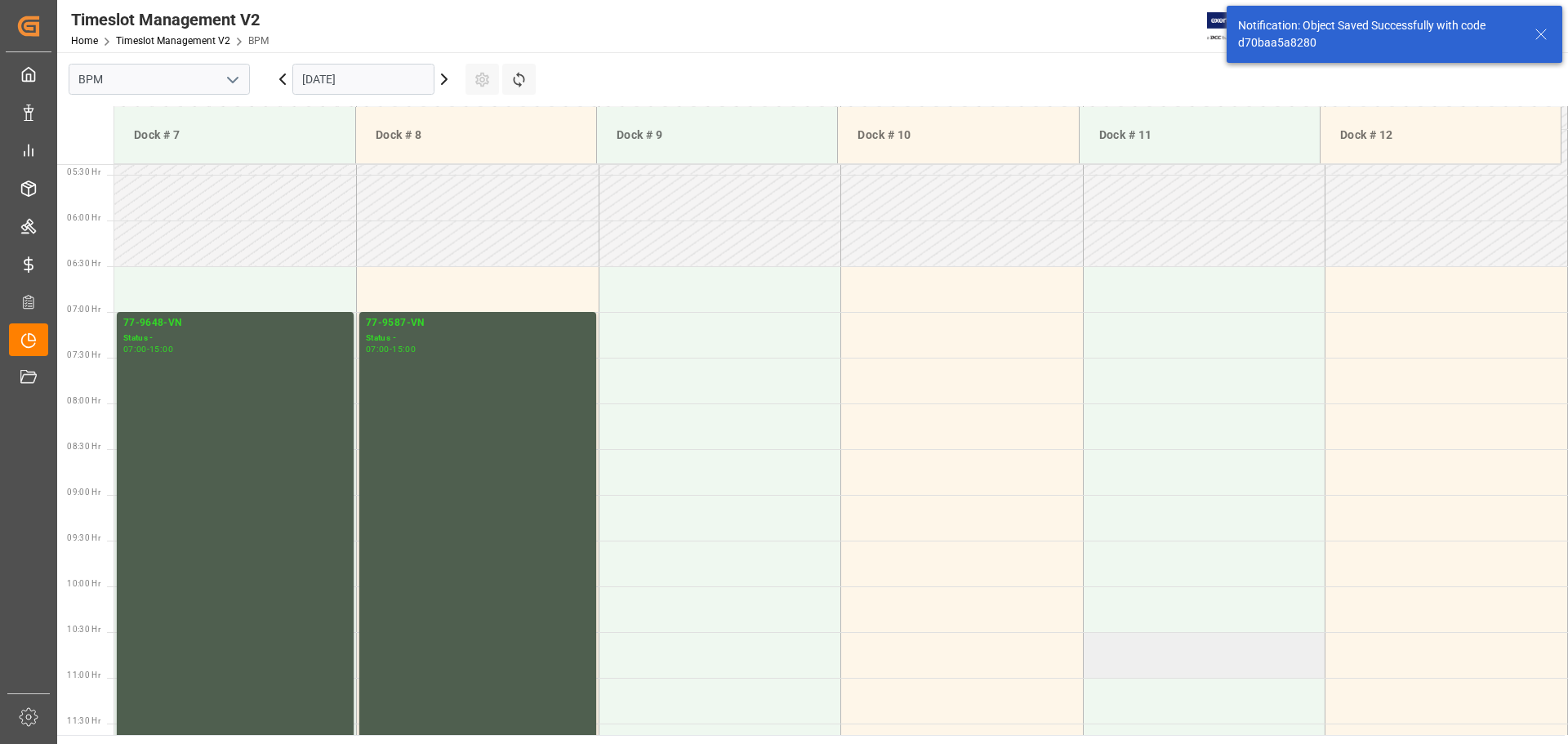
scroll to position [538, 0]
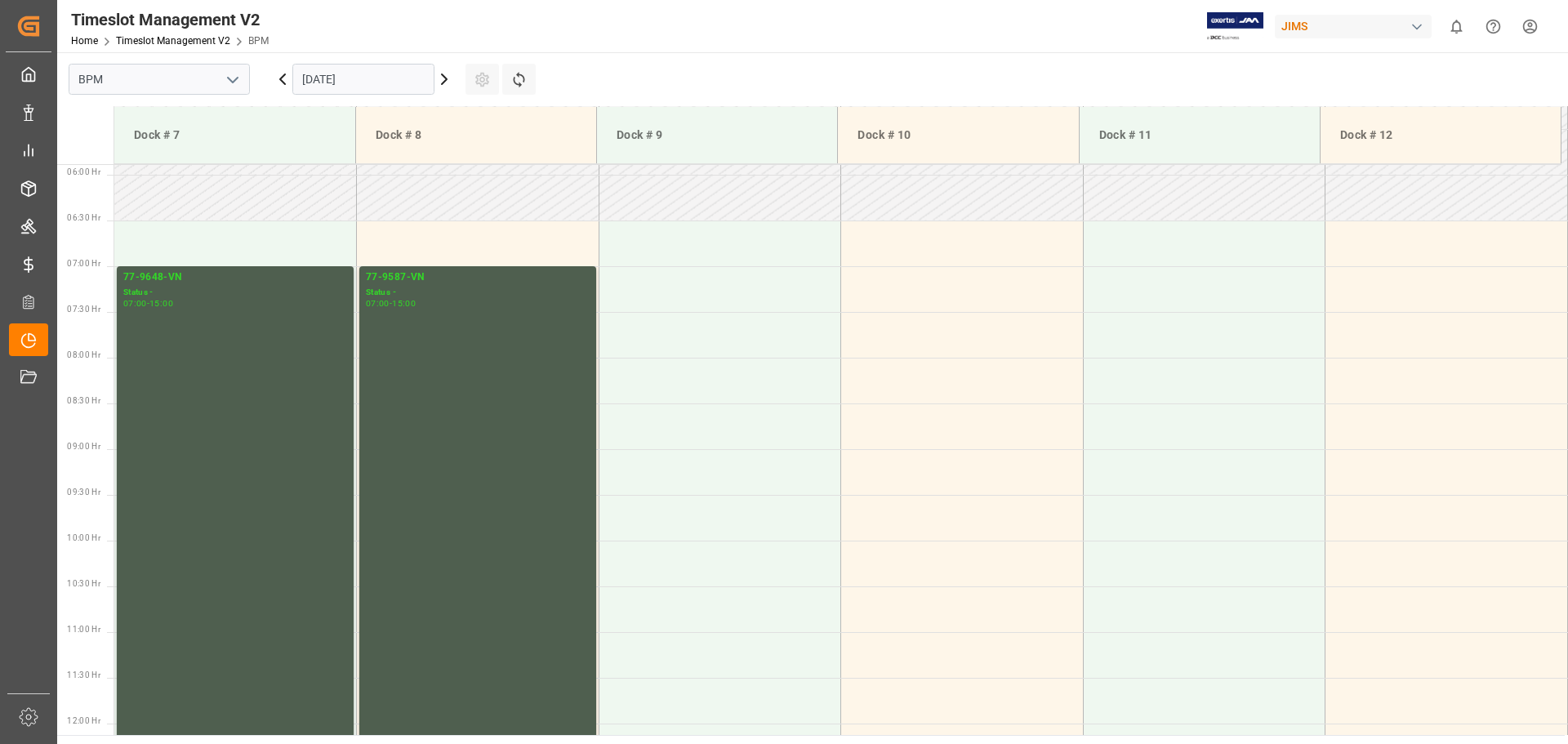
click at [386, 66] on input "[DATE]" at bounding box center [363, 79] width 142 height 31
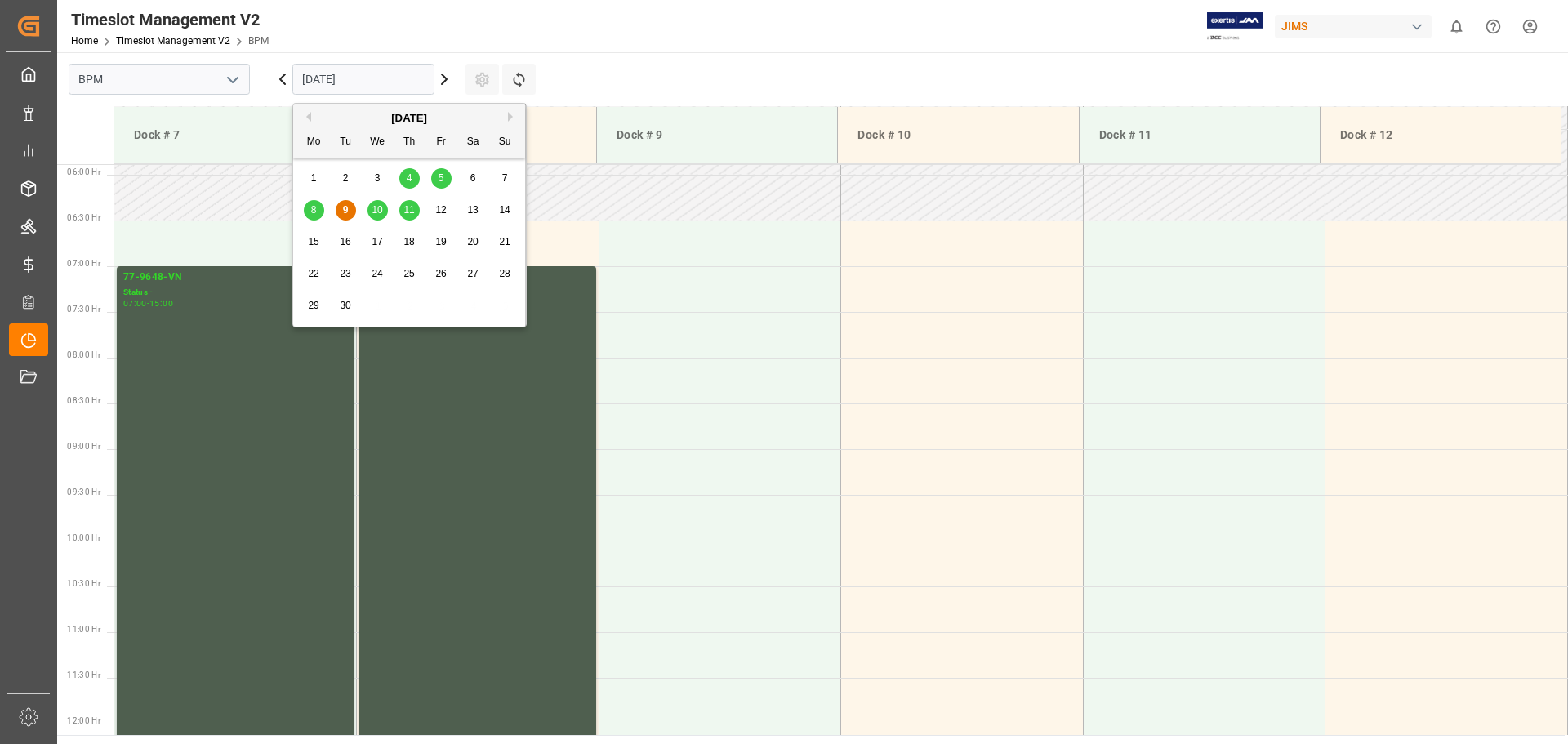
click at [386, 210] on div "10" at bounding box center [378, 210] width 21 height 20
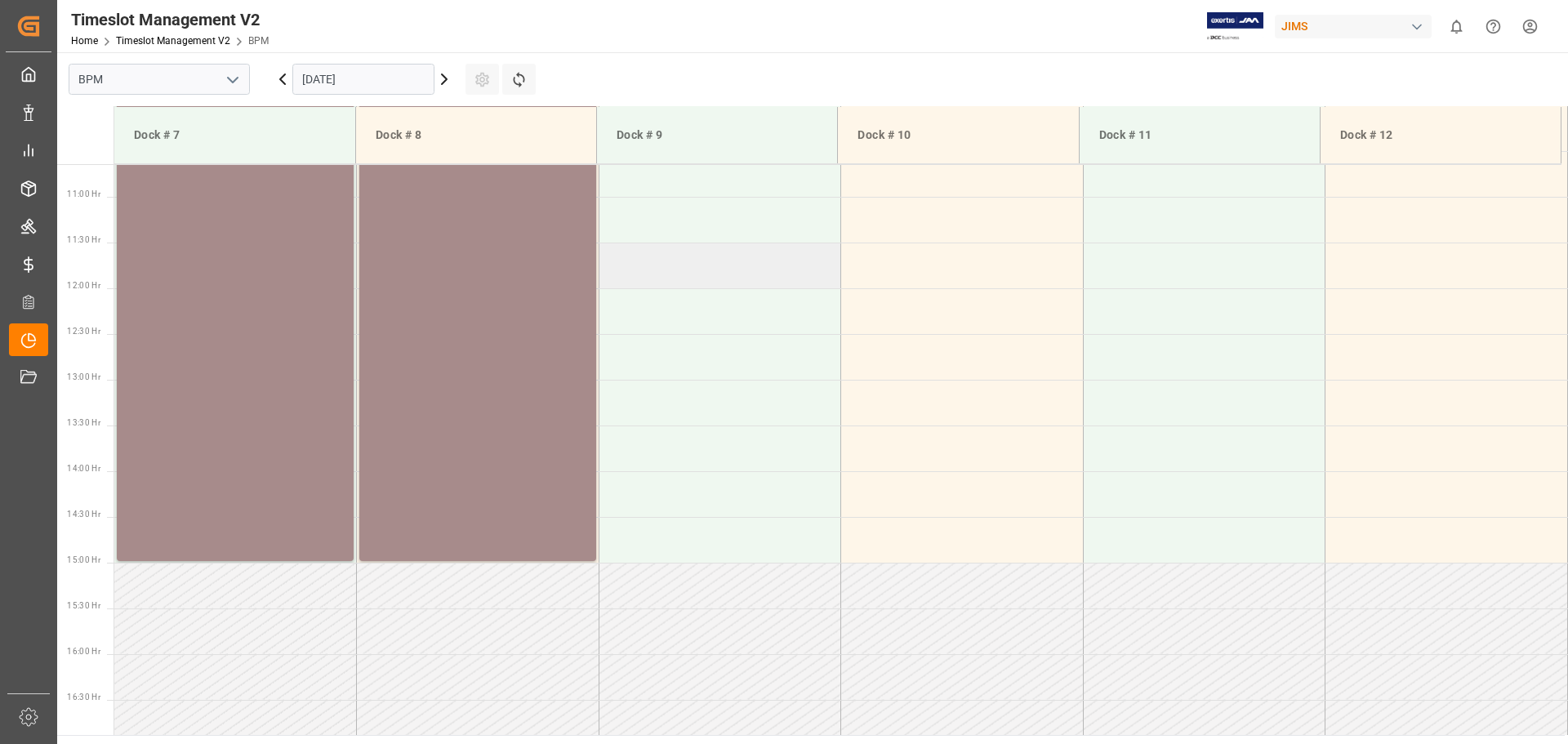
scroll to position [727, 0]
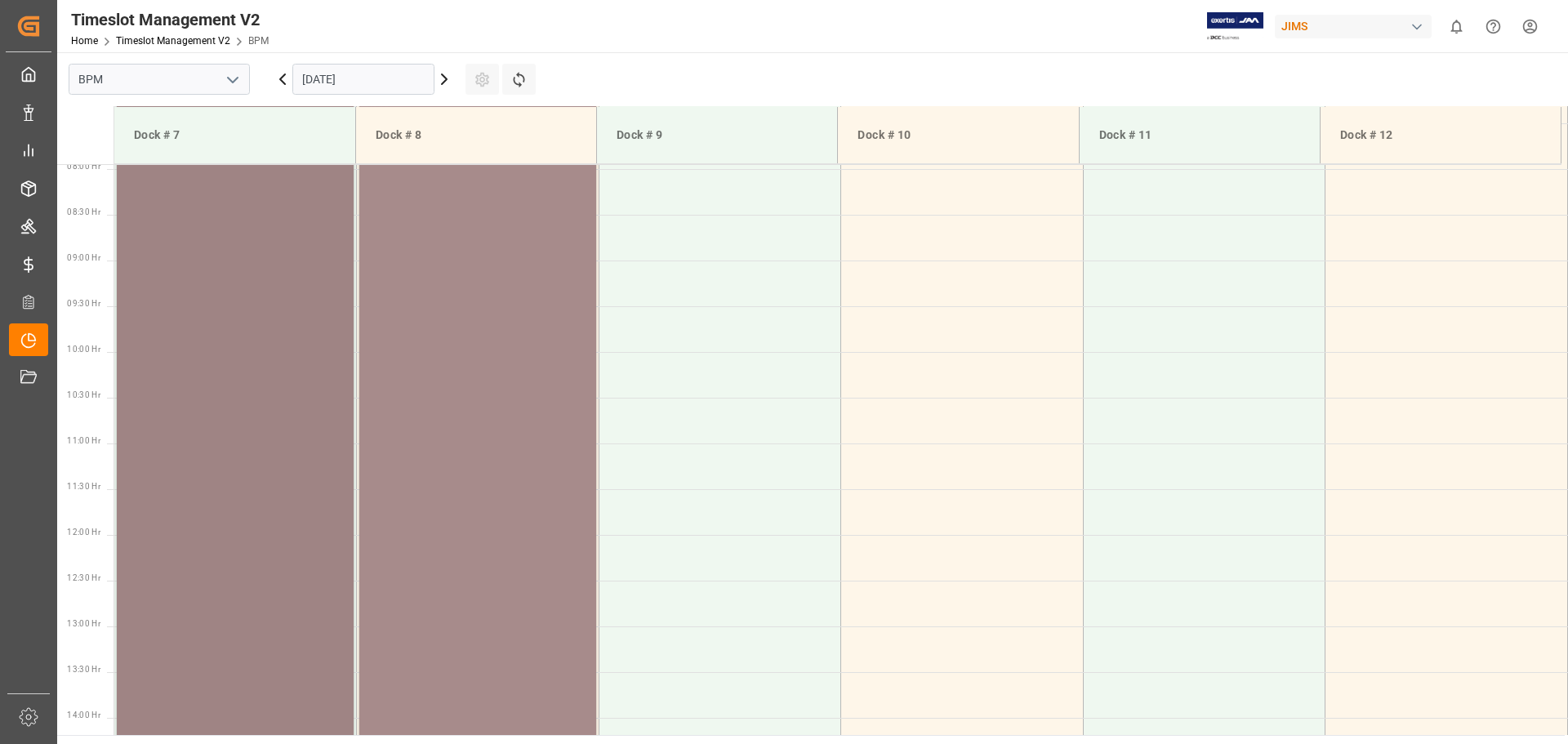
click at [293, 435] on div "77-9993-CN Status - 07:00 - 15:00" at bounding box center [235, 442] width 224 height 723
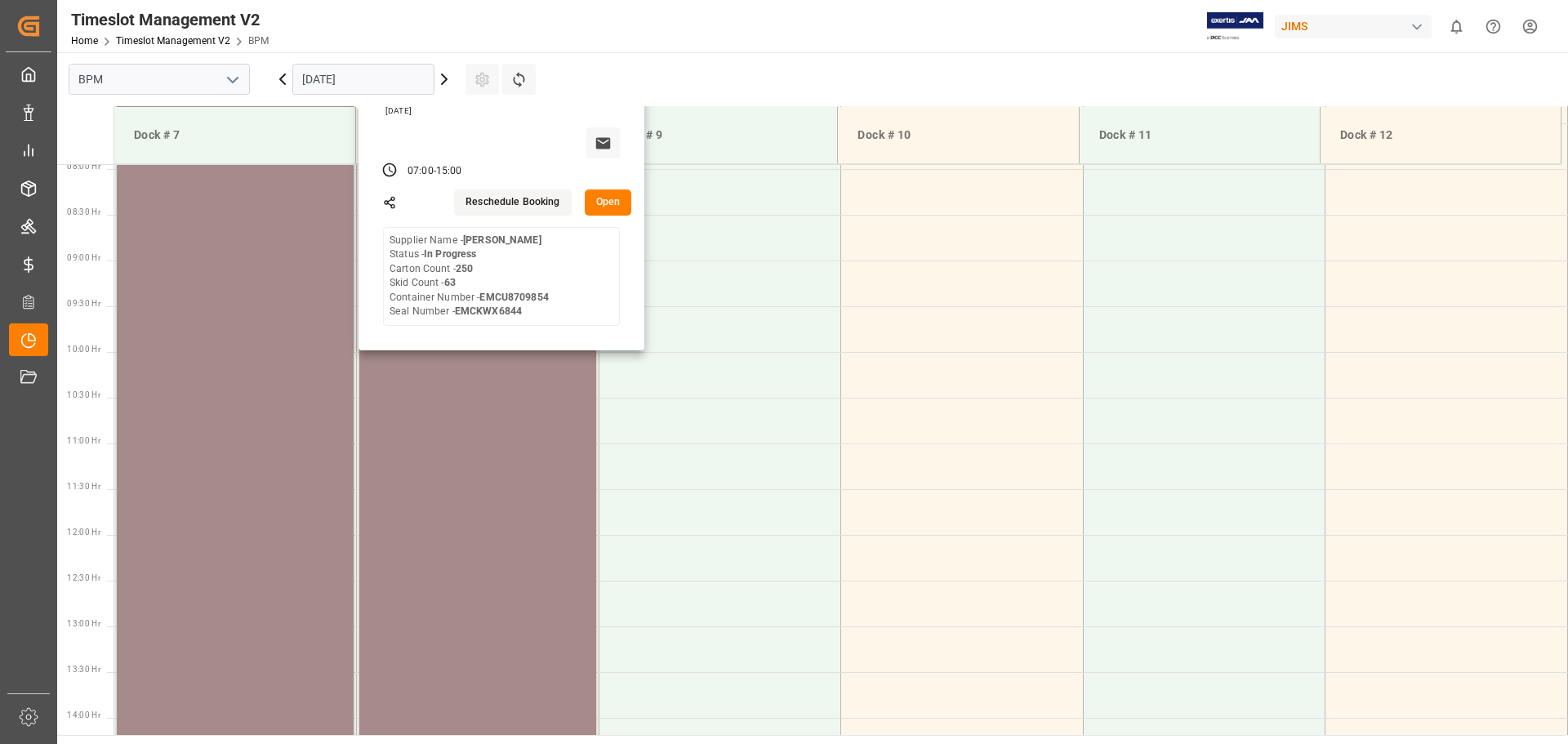
click at [608, 208] on button "Open" at bounding box center [608, 202] width 47 height 26
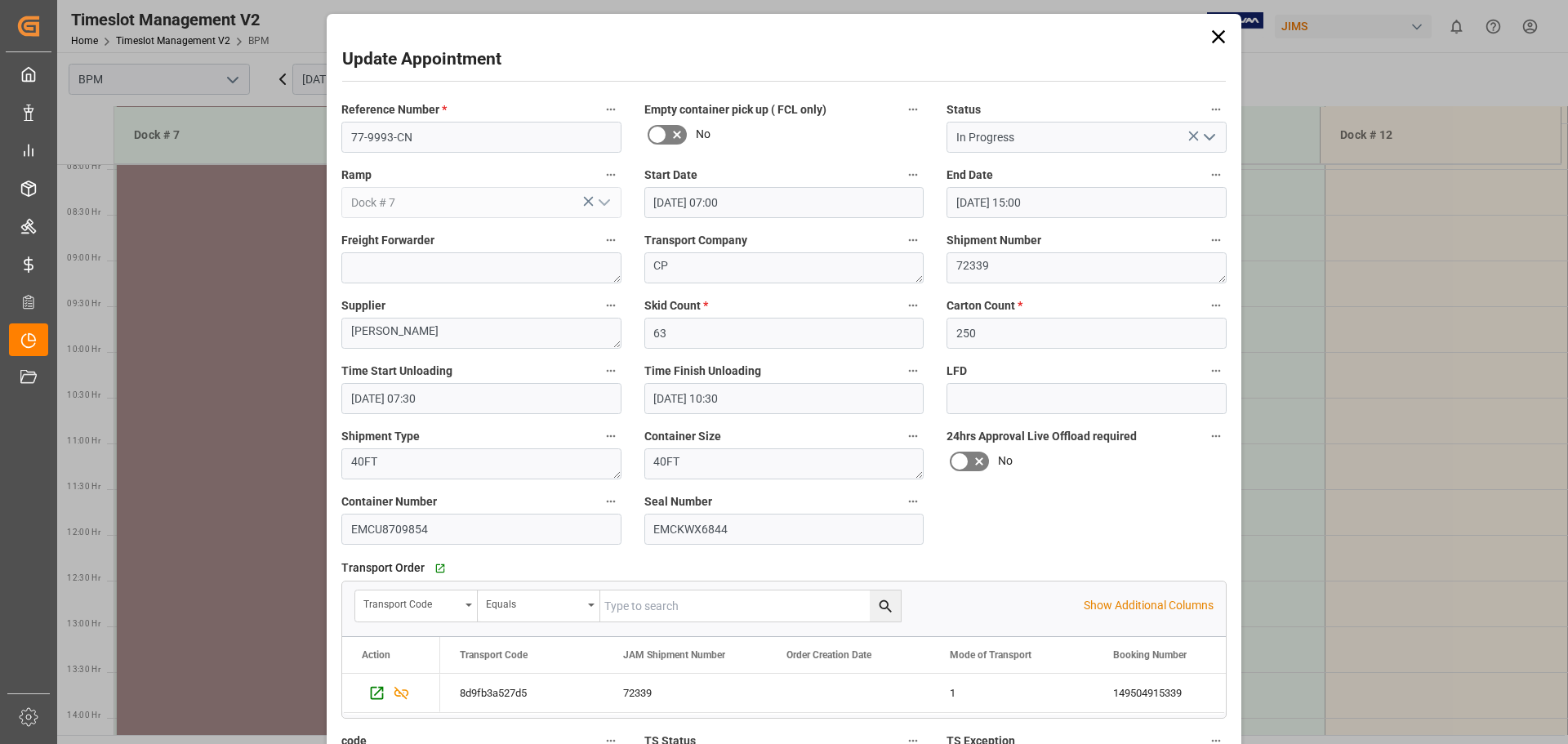
click at [1219, 36] on icon at bounding box center [1218, 37] width 23 height 23
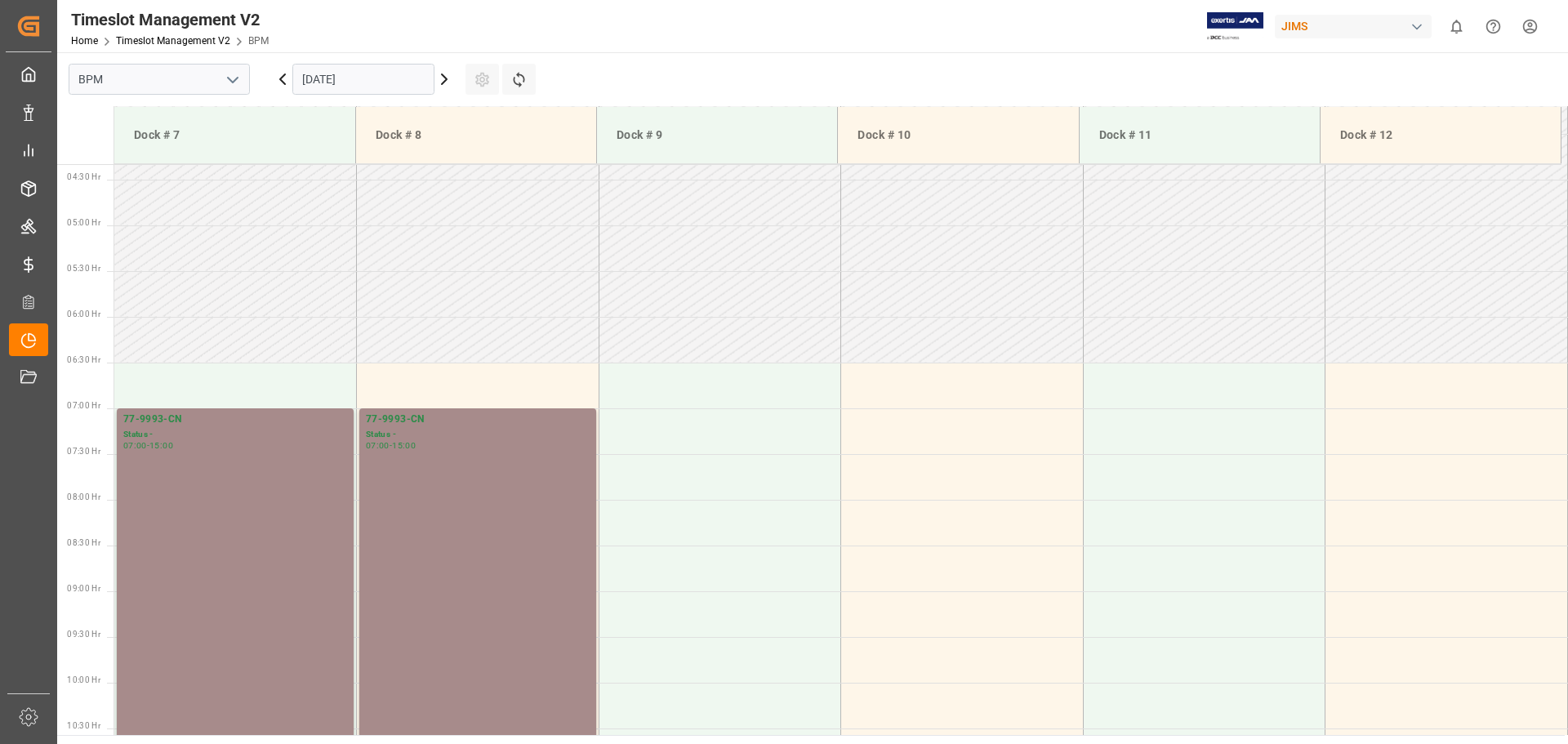
scroll to position [319, 0]
